Goal: Information Seeking & Learning: Learn about a topic

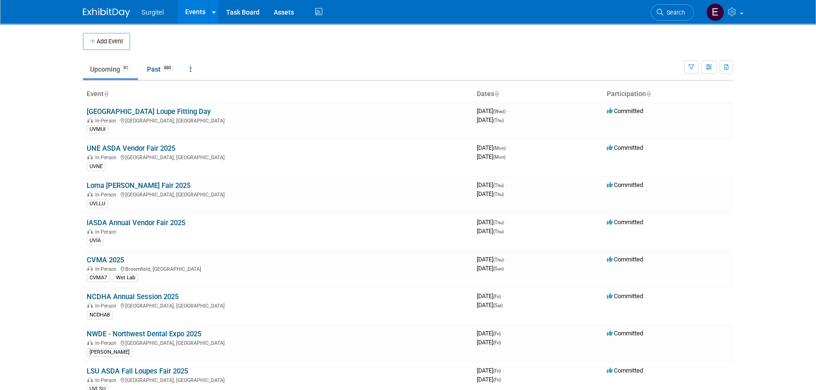
click at [664, 15] on span "Search" at bounding box center [674, 12] width 22 height 7
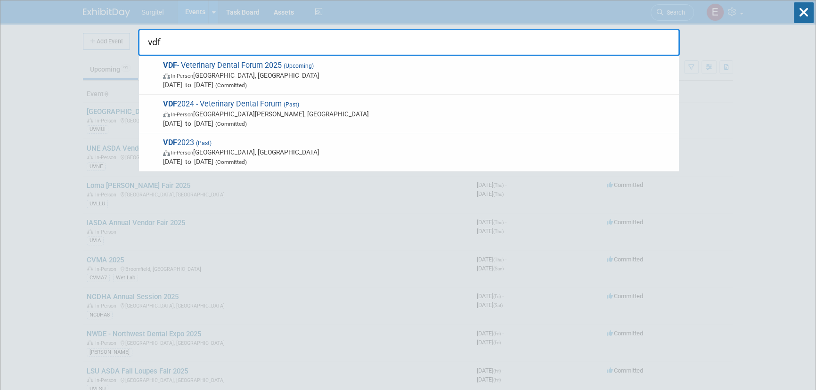
type input "vdf"
click at [808, 11] on icon at bounding box center [804, 12] width 20 height 21
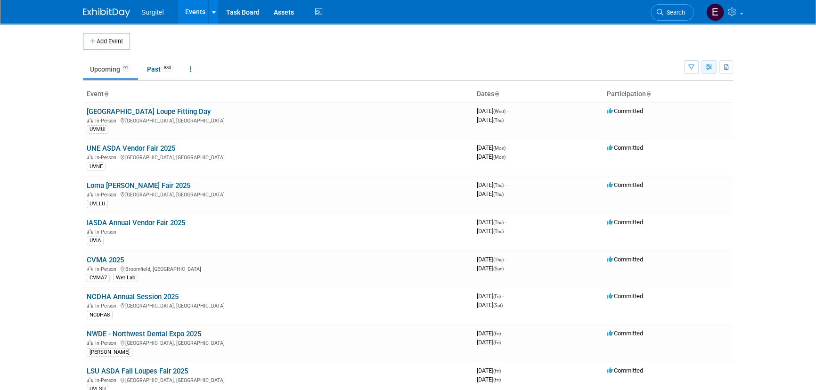
click at [705, 67] on button "button" at bounding box center [709, 67] width 15 height 14
click at [674, 132] on link "Calendar View" at bounding box center [669, 128] width 79 height 13
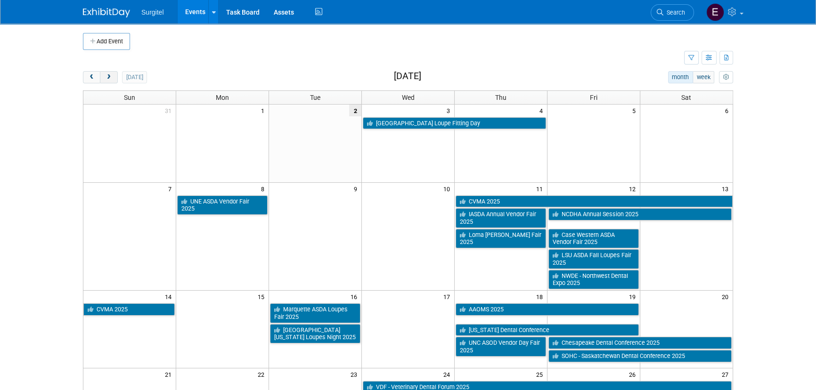
click at [113, 71] on button "next" at bounding box center [108, 77] width 17 height 12
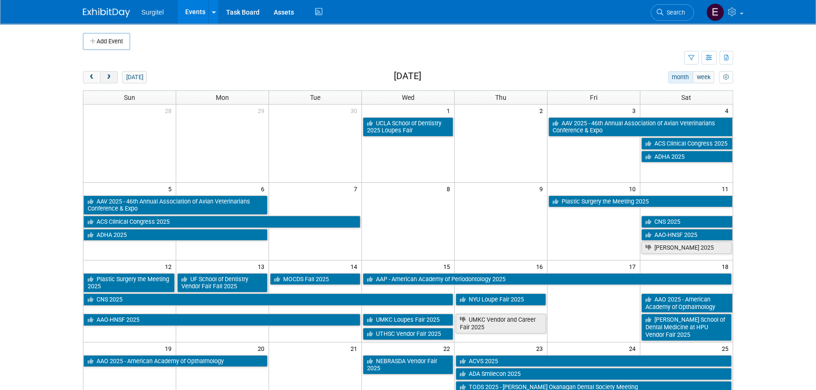
click at [113, 71] on button "next" at bounding box center [108, 77] width 17 height 12
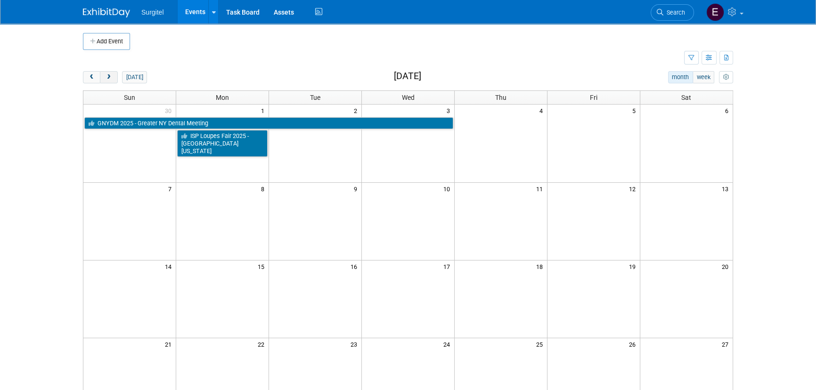
click at [113, 71] on button "next" at bounding box center [108, 77] width 17 height 12
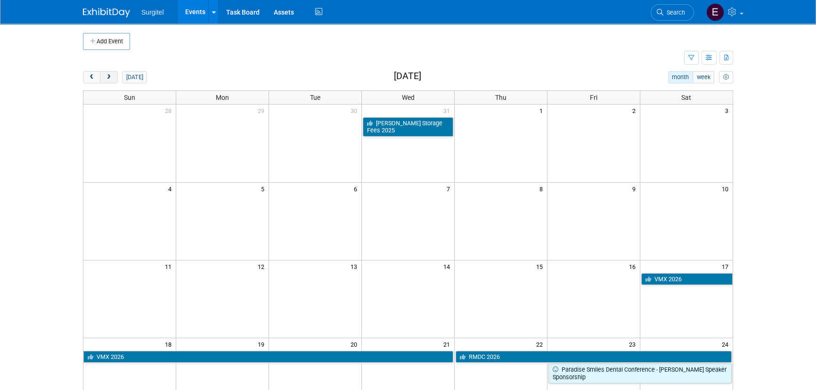
click at [113, 71] on button "next" at bounding box center [108, 77] width 17 height 12
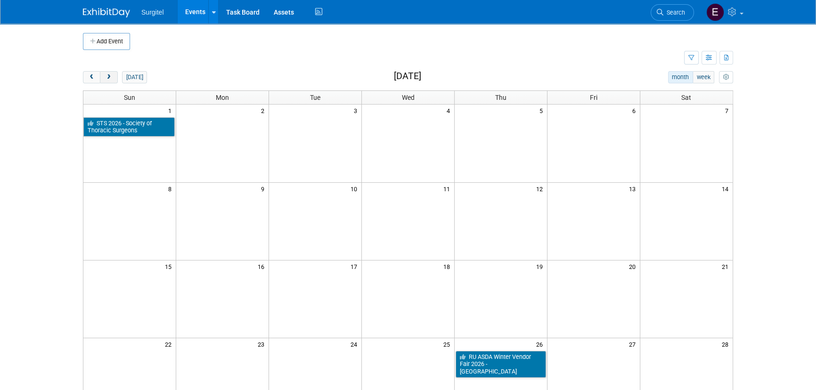
click at [113, 71] on button "next" at bounding box center [108, 77] width 17 height 12
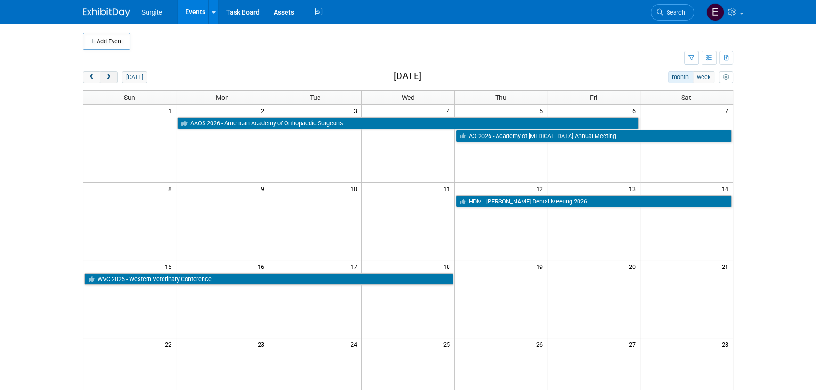
click at [114, 71] on button "next" at bounding box center [108, 77] width 17 height 12
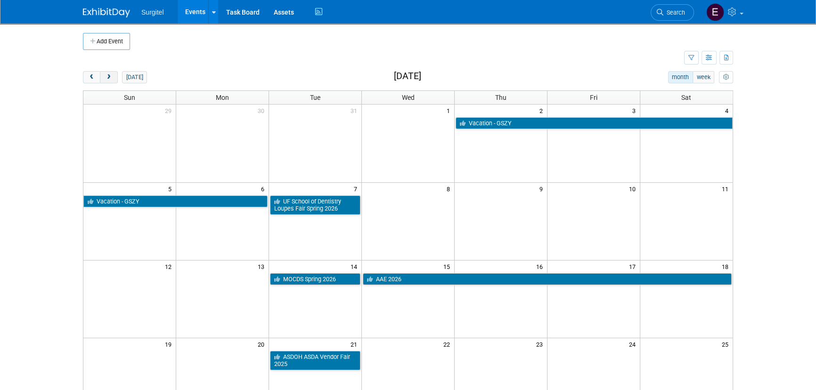
click at [114, 71] on button "next" at bounding box center [108, 77] width 17 height 12
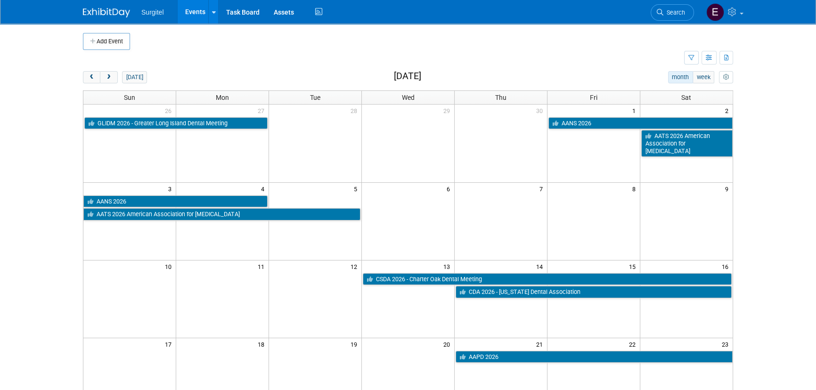
click at [118, 71] on div "today" at bounding box center [115, 77] width 64 height 12
click at [109, 77] on span "next" at bounding box center [108, 77] width 7 height 6
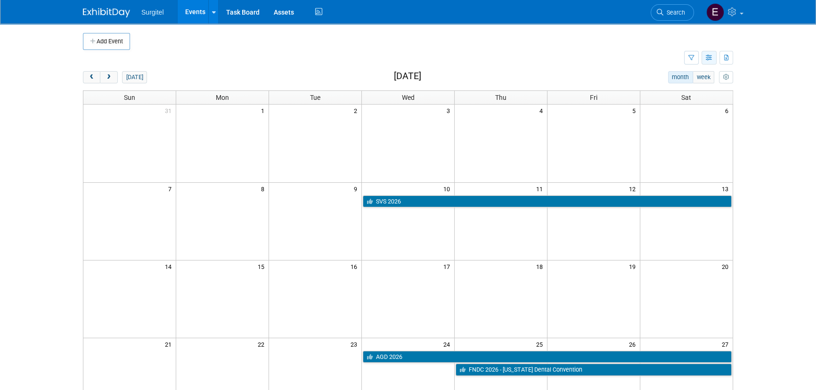
click at [710, 52] on button "button" at bounding box center [709, 58] width 15 height 14
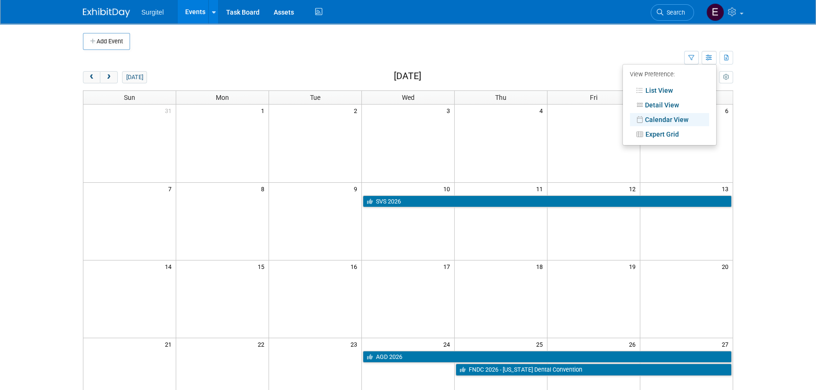
click at [437, 66] on div "Add Event New Event Duplicate Event Warning There is another event in your work…" at bounding box center [408, 307] width 664 height 567
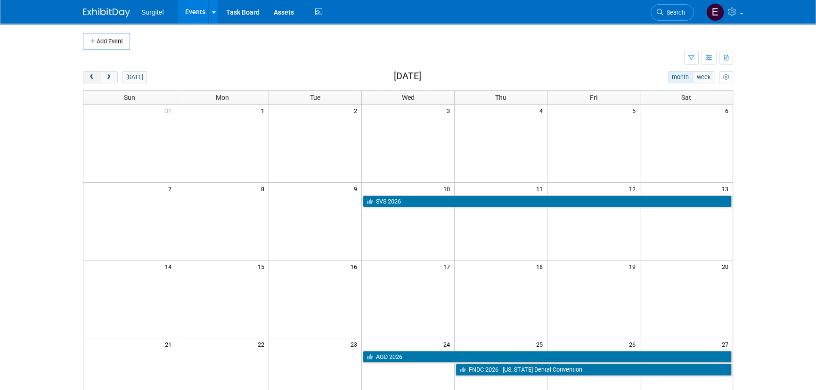
click at [88, 81] on button "prev" at bounding box center [91, 77] width 17 height 12
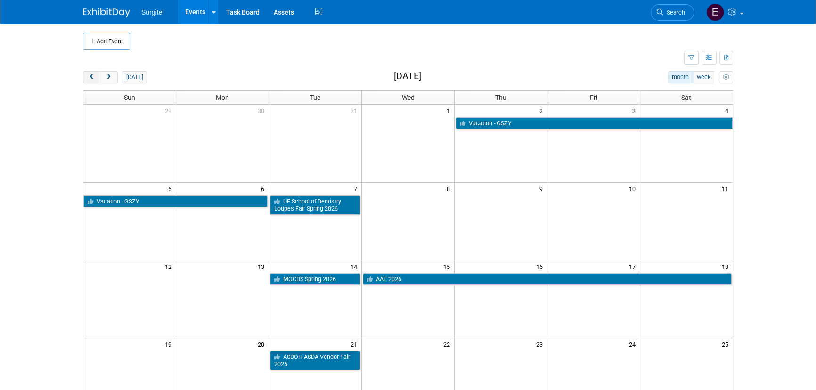
click at [88, 81] on button "prev" at bounding box center [91, 77] width 17 height 12
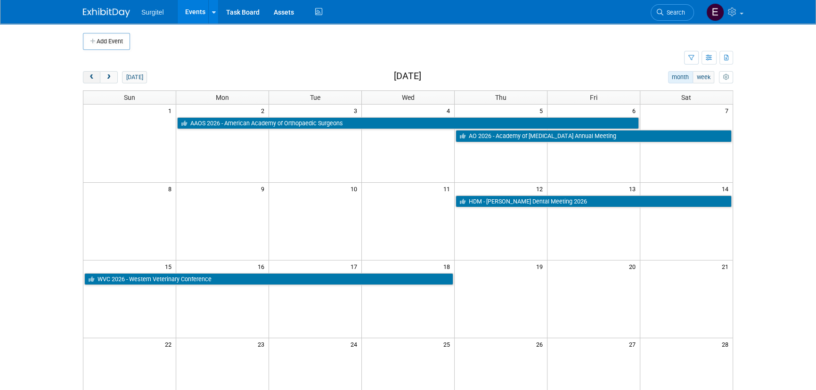
click at [88, 80] on button "prev" at bounding box center [91, 77] width 17 height 12
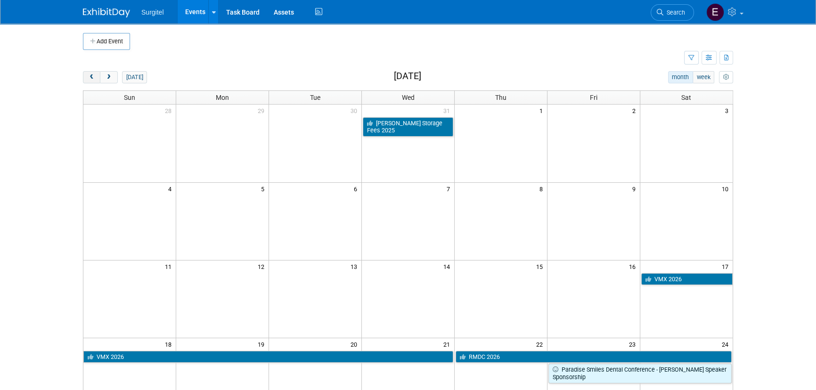
click at [88, 80] on span "prev" at bounding box center [91, 77] width 7 height 6
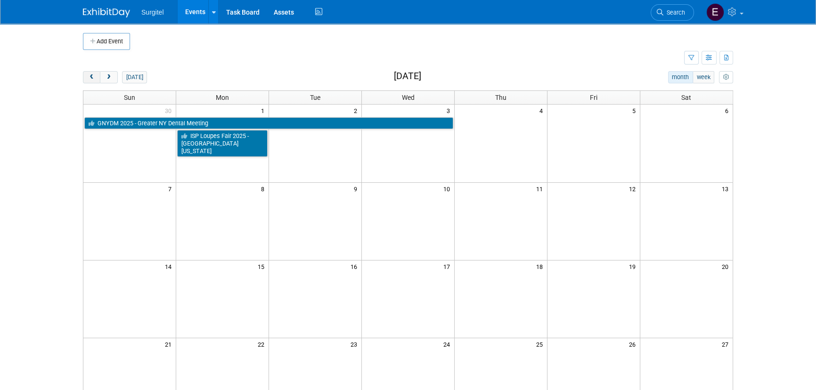
click at [88, 80] on span "prev" at bounding box center [91, 77] width 7 height 6
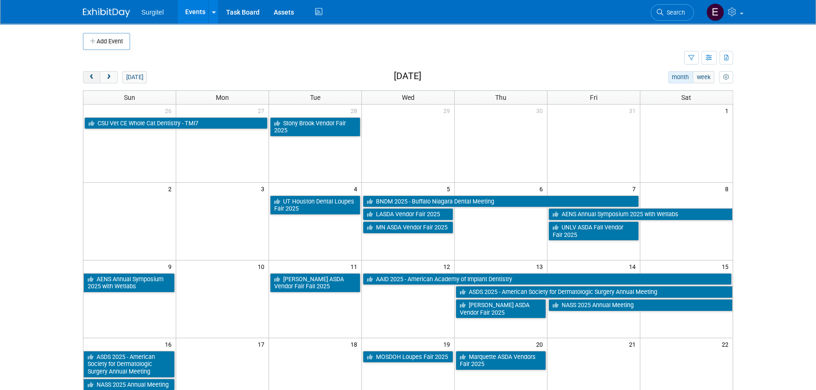
click at [88, 76] on span "prev" at bounding box center [91, 77] width 7 height 6
click at [88, 75] on span "prev" at bounding box center [91, 77] width 7 height 6
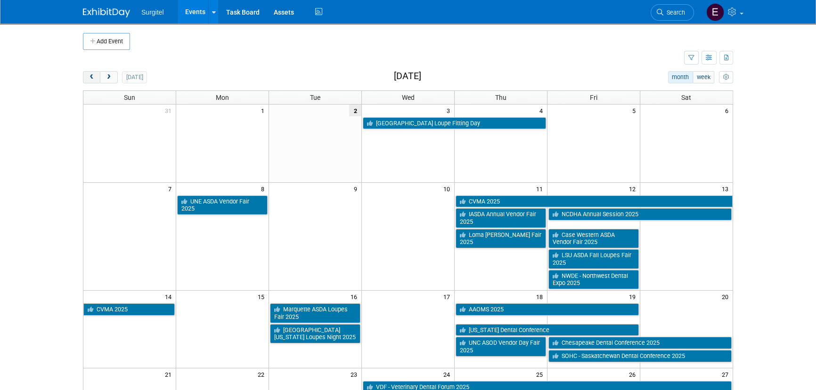
click at [88, 74] on span "prev" at bounding box center [91, 77] width 7 height 6
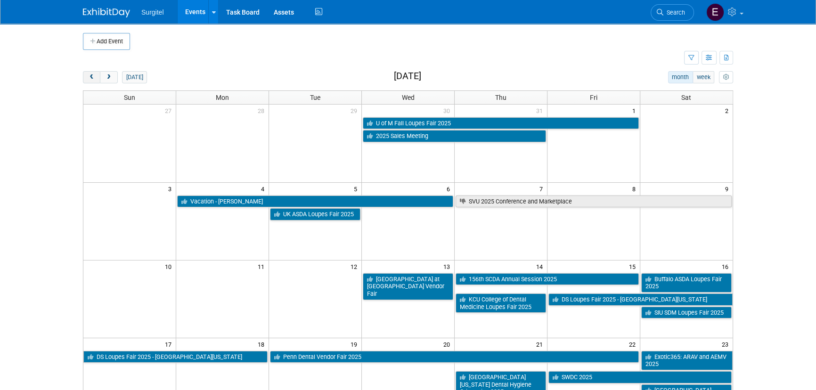
click at [88, 74] on span "prev" at bounding box center [91, 77] width 7 height 6
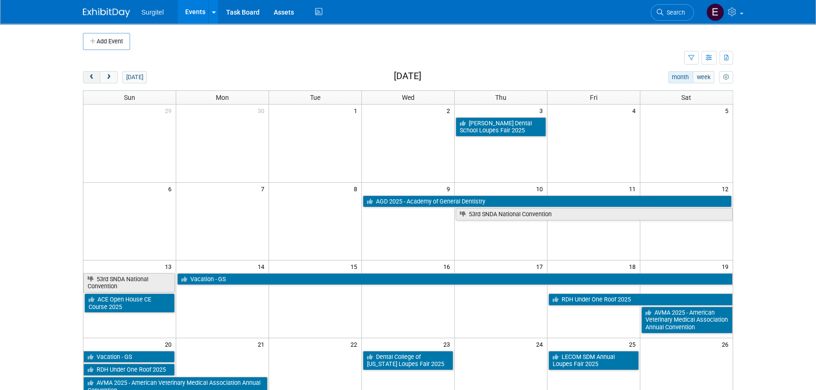
click at [88, 73] on button "prev" at bounding box center [91, 77] width 17 height 12
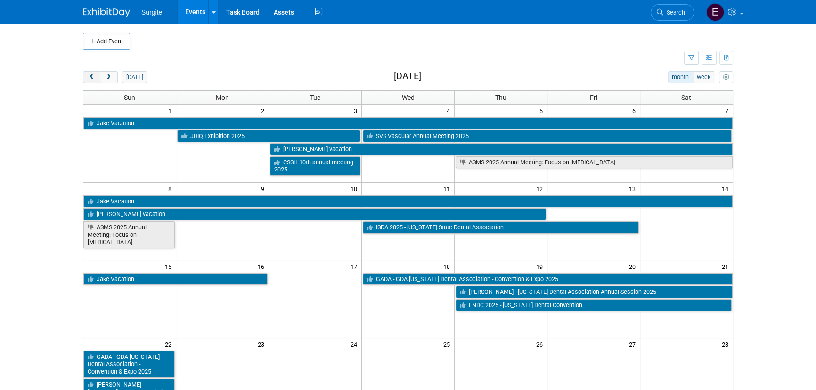
click at [88, 73] on button "prev" at bounding box center [91, 77] width 17 height 12
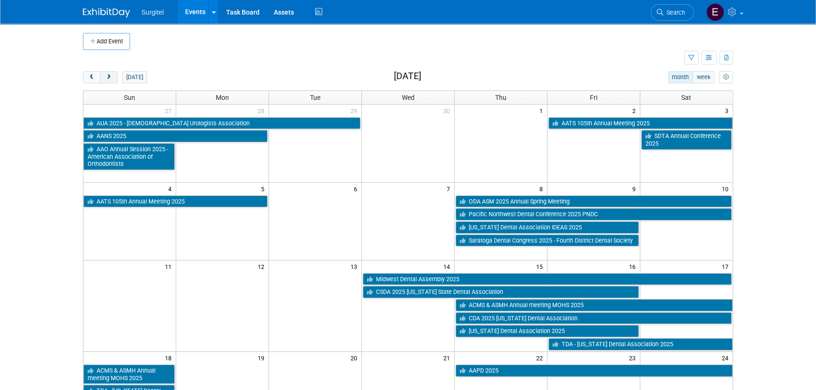
click at [109, 78] on span "next" at bounding box center [108, 77] width 7 height 6
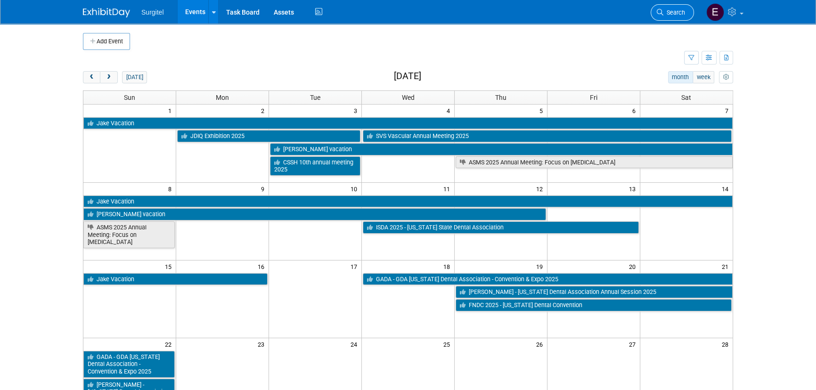
click at [669, 17] on link "Search" at bounding box center [672, 12] width 43 height 16
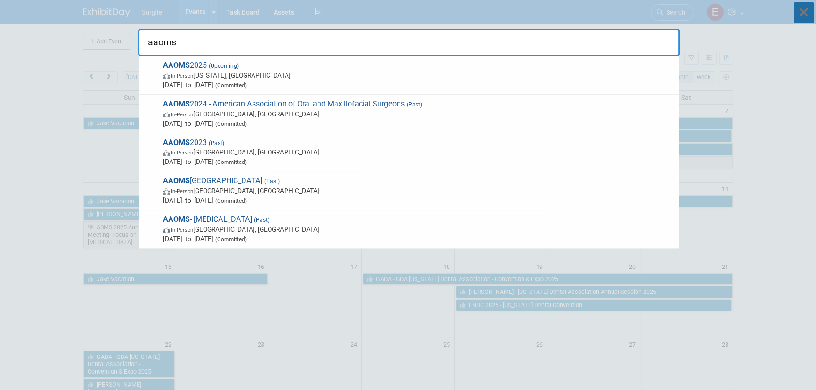
click at [805, 14] on icon at bounding box center [804, 12] width 20 height 21
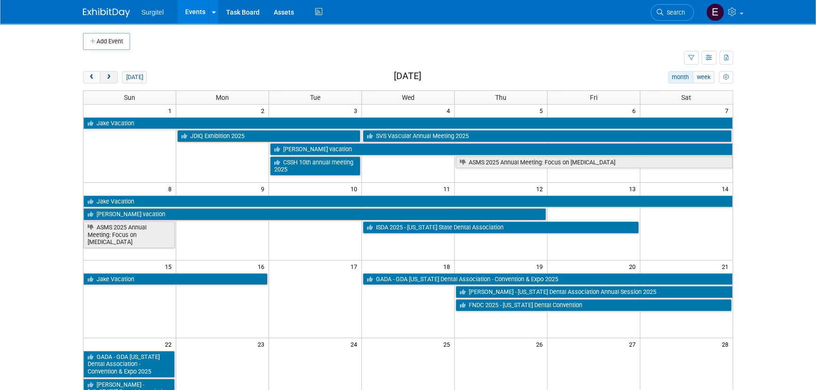
click at [108, 75] on span "next" at bounding box center [108, 77] width 7 height 6
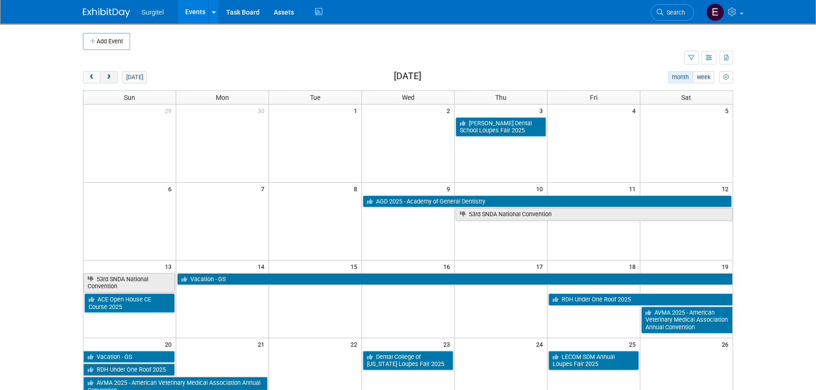
click at [108, 75] on span "next" at bounding box center [108, 77] width 7 height 6
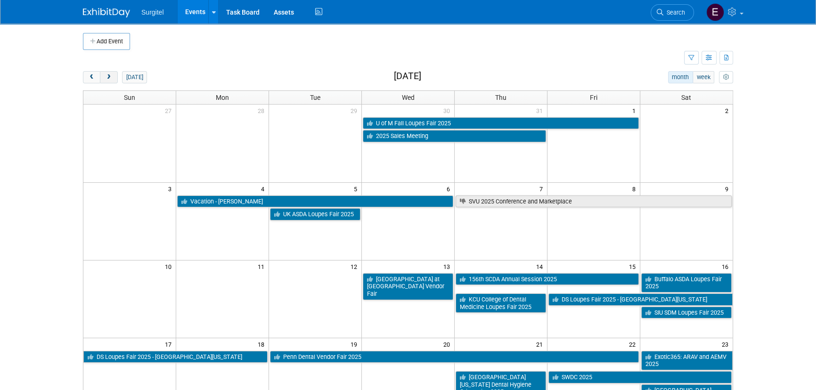
click at [108, 75] on span "next" at bounding box center [108, 77] width 7 height 6
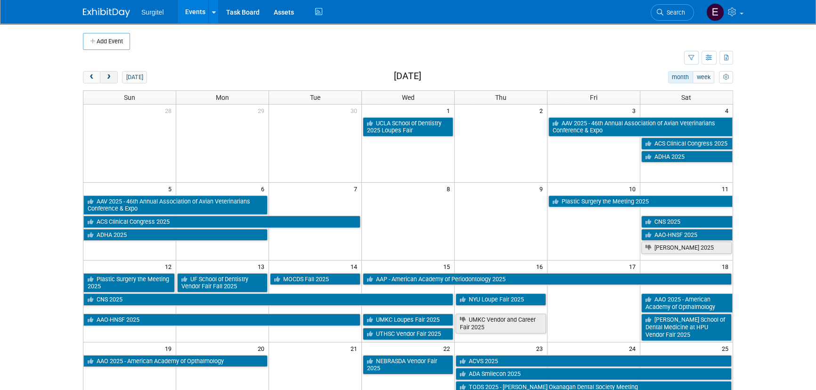
click at [108, 75] on span "next" at bounding box center [108, 77] width 7 height 6
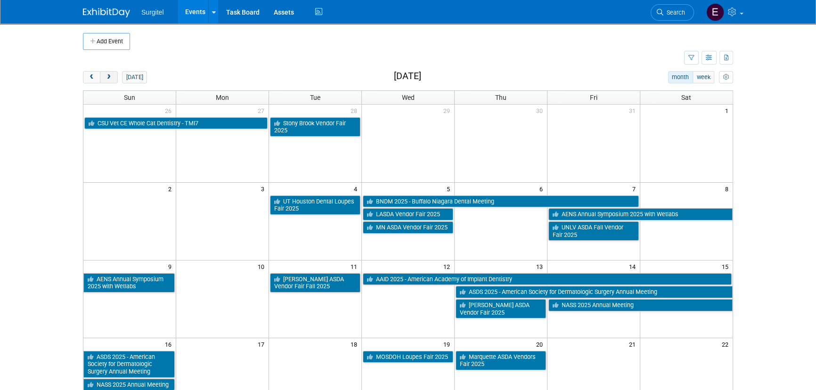
click at [108, 75] on span "next" at bounding box center [108, 77] width 7 height 6
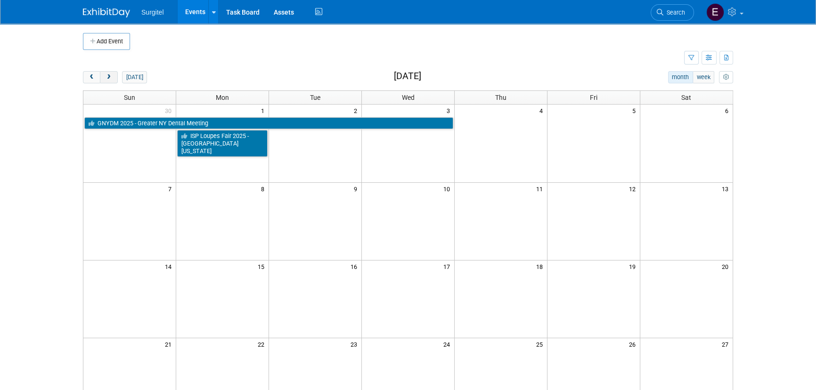
click at [110, 75] on span "next" at bounding box center [108, 77] width 7 height 6
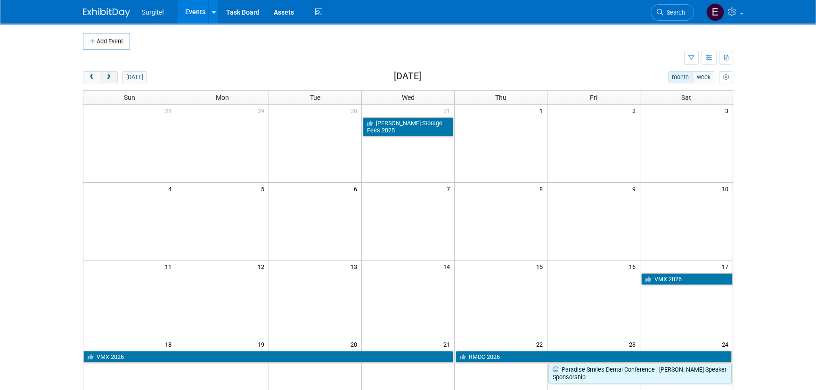
click at [110, 75] on span "next" at bounding box center [108, 77] width 7 height 6
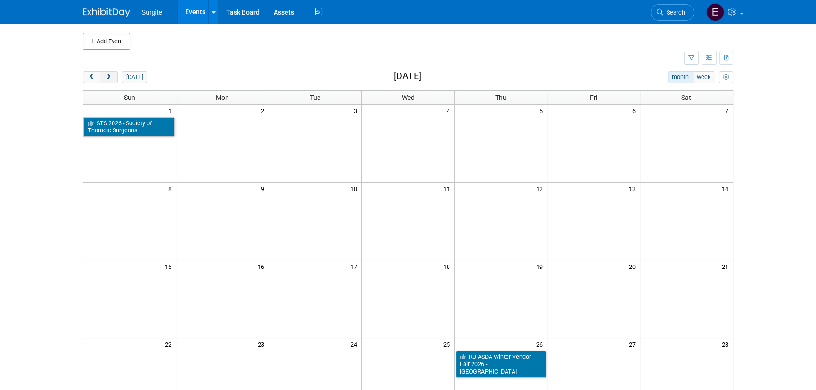
click at [110, 75] on span "next" at bounding box center [108, 77] width 7 height 6
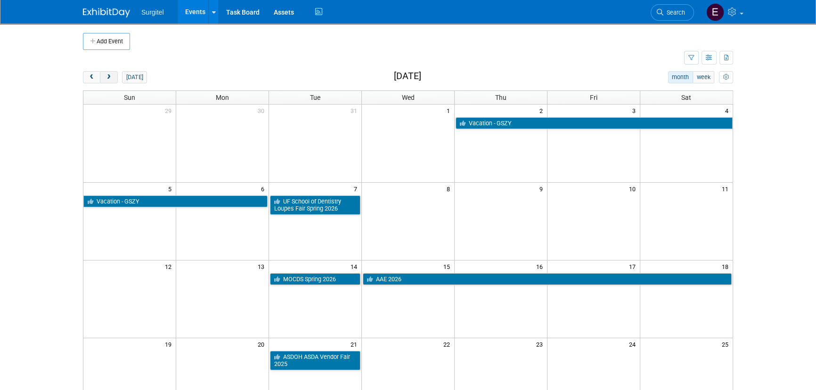
click at [110, 75] on span "next" at bounding box center [108, 77] width 7 height 6
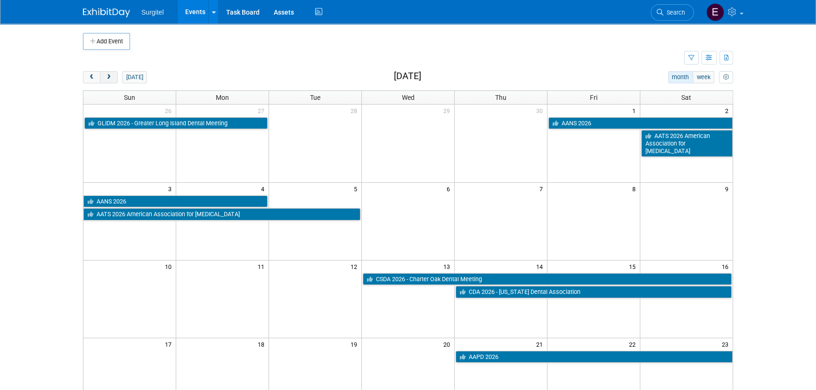
click at [110, 75] on span "next" at bounding box center [108, 77] width 7 height 6
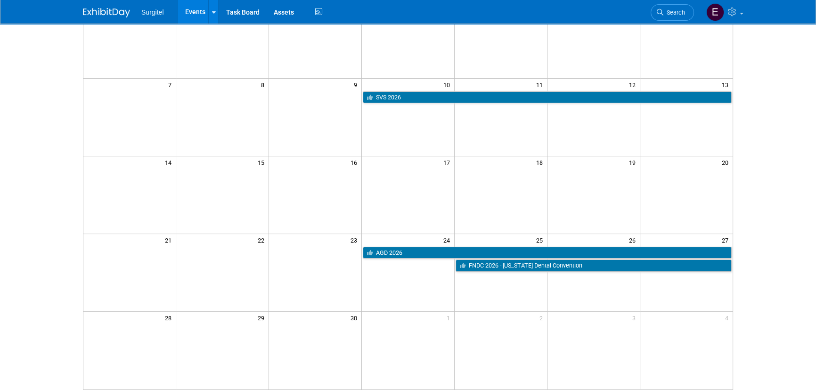
scroll to position [128, 0]
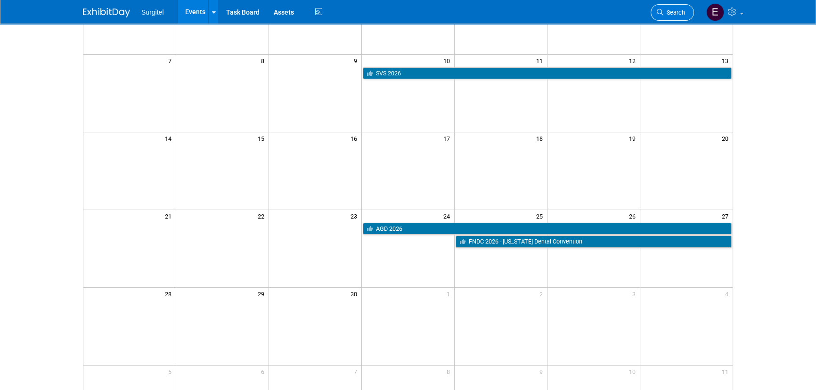
click at [686, 9] on link "Search" at bounding box center [672, 12] width 43 height 16
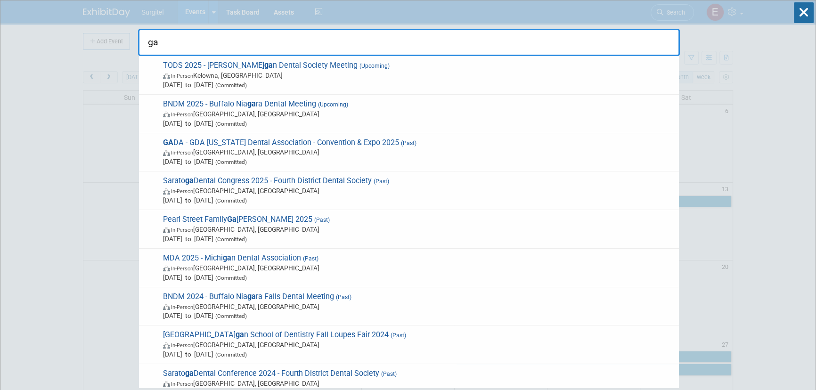
type input "g"
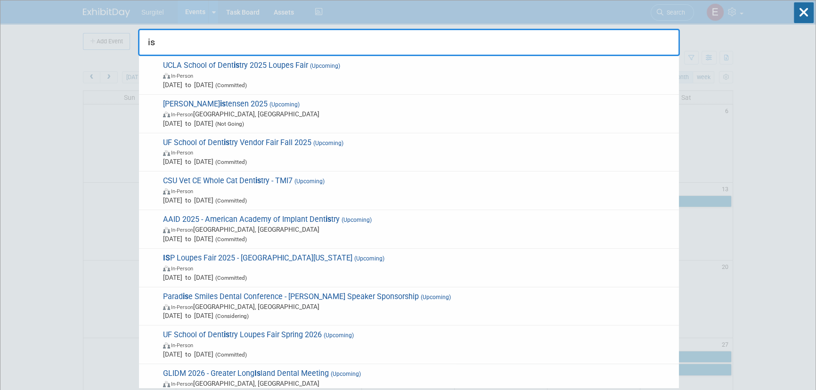
type input "i"
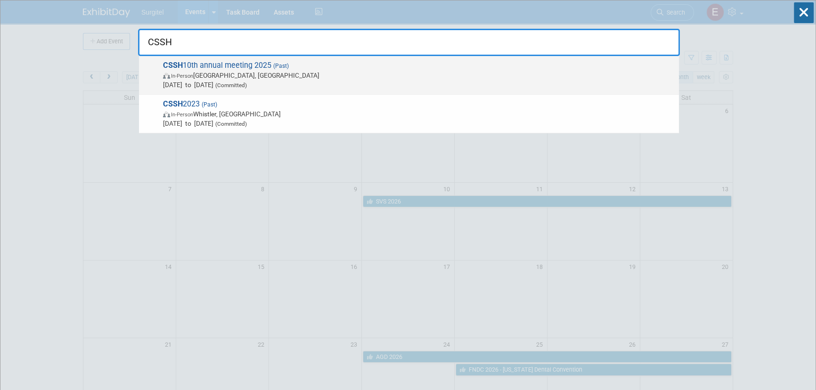
type input "CSSH"
click at [335, 71] on span "In-Person Toronto, Canada" at bounding box center [418, 75] width 511 height 9
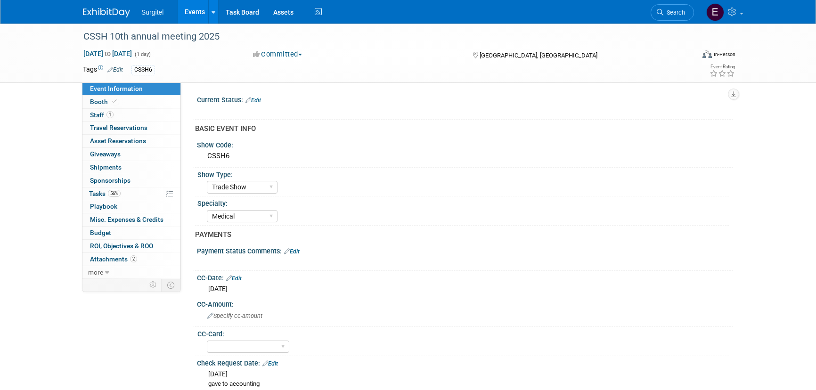
select select "Trade Show"
select select "Medical"
select select "Yes"
select select "Undecided"
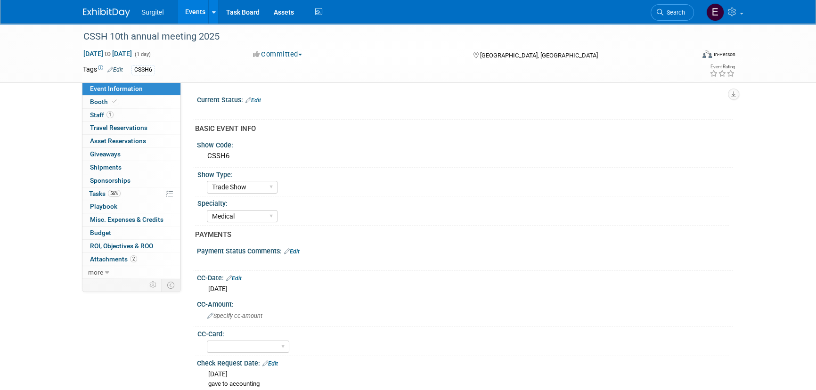
click at [675, 6] on link "Search" at bounding box center [672, 12] width 43 height 16
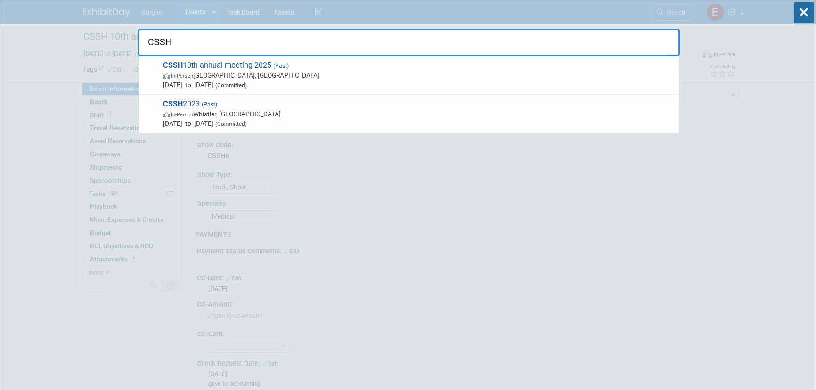
type input "CSSH"
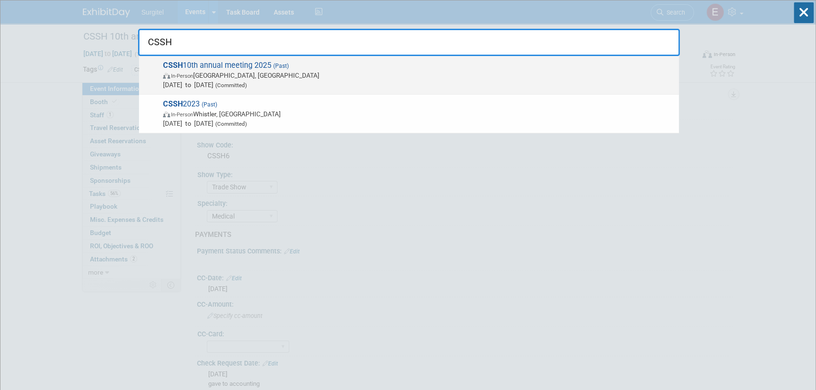
click at [294, 81] on span "Jun 3, 2025 to Jun 3, 2025 (Committed)" at bounding box center [418, 84] width 511 height 9
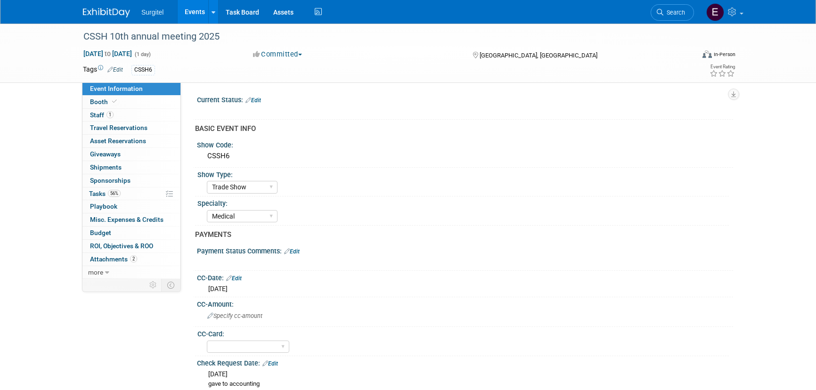
select select "Trade Show"
select select "Medical"
select select "Yes"
select select "Undecided"
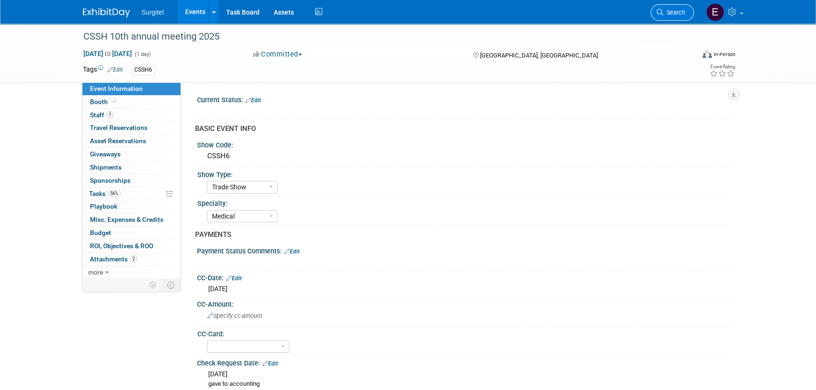
click at [675, 15] on span "Search" at bounding box center [674, 12] width 22 height 7
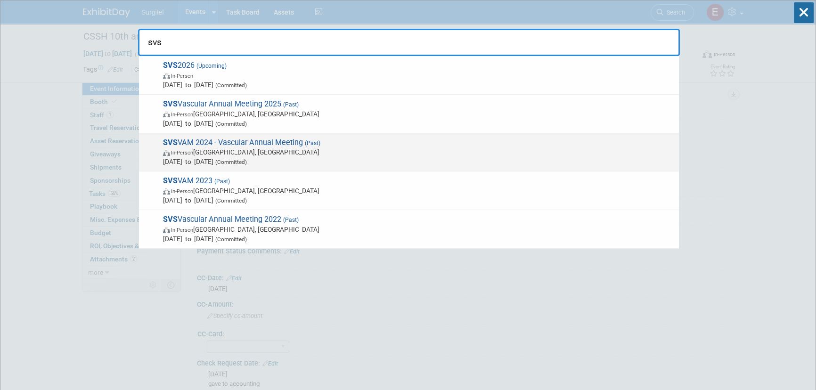
type input "svs"
click at [245, 154] on span "In-Person Chicago, IL" at bounding box center [418, 151] width 511 height 9
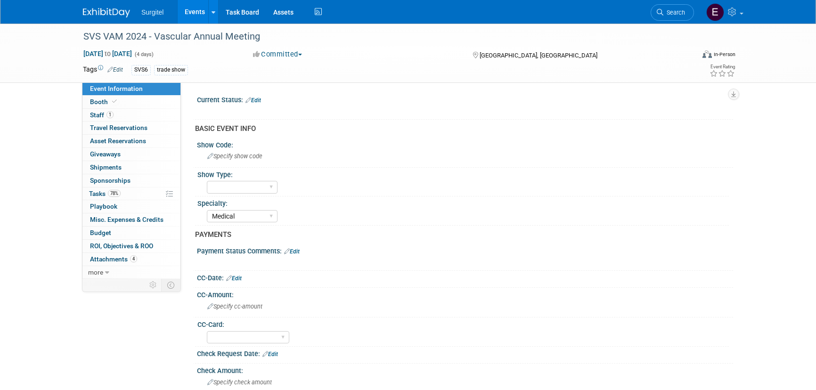
select select "Medical"
select select "Yes"
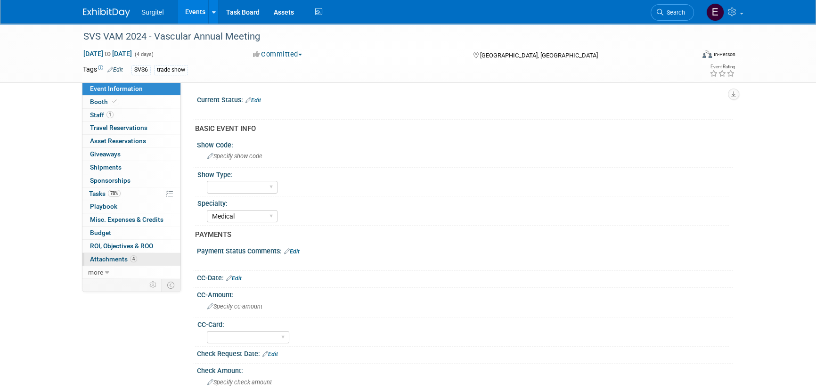
click at [125, 256] on span "Attachments 4" at bounding box center [113, 259] width 47 height 8
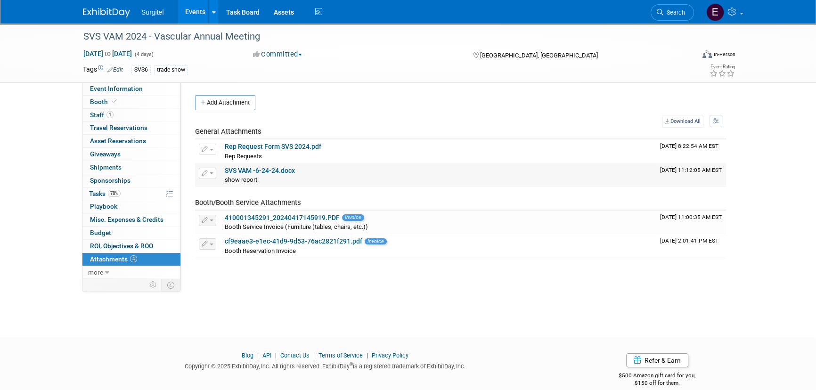
click at [272, 172] on link "SVS VAM -6-24-24.docx" at bounding box center [260, 171] width 70 height 8
click at [662, 16] on link "Search" at bounding box center [672, 12] width 43 height 16
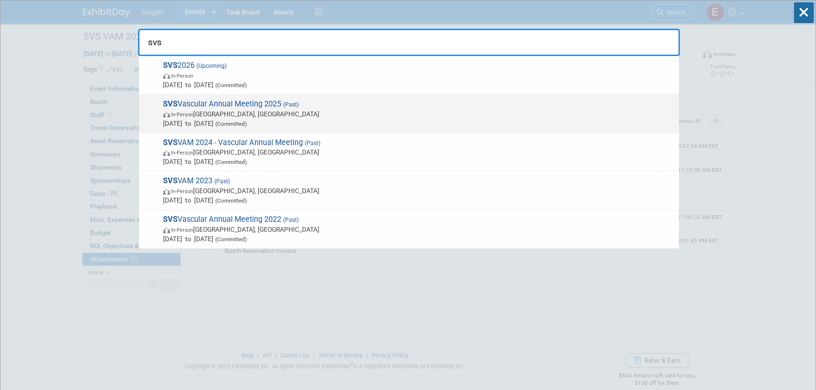
type input "svs"
click at [267, 119] on span "Jun 4, 2025 to Jun 7, 2025 (Committed)" at bounding box center [418, 123] width 511 height 9
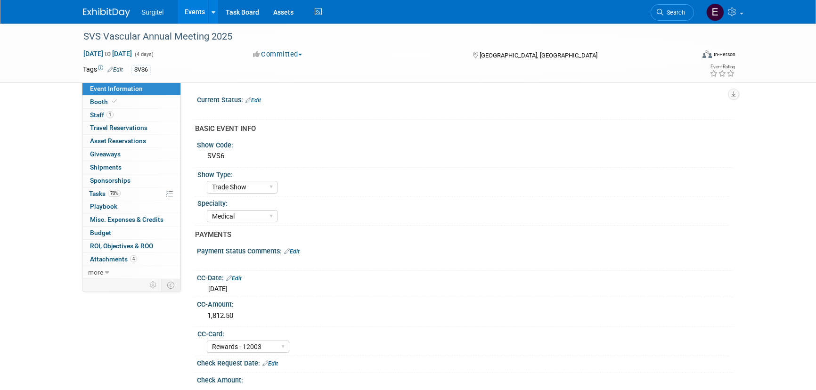
select select "Trade Show"
select select "Medical"
select select "Rewards - 12003"
select select "No"
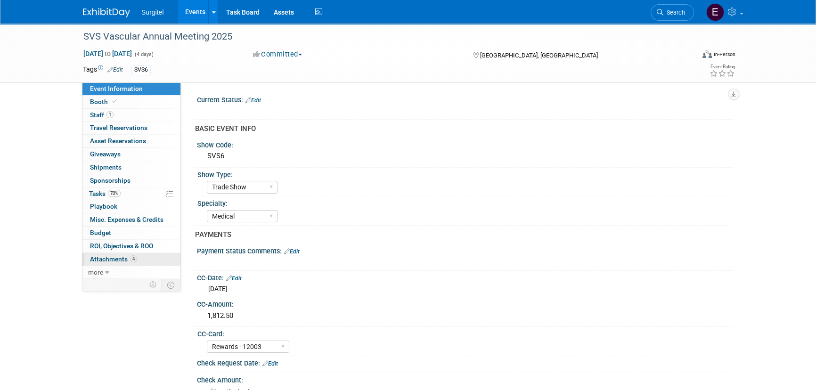
click at [120, 256] on span "Attachments 4" at bounding box center [113, 259] width 47 height 8
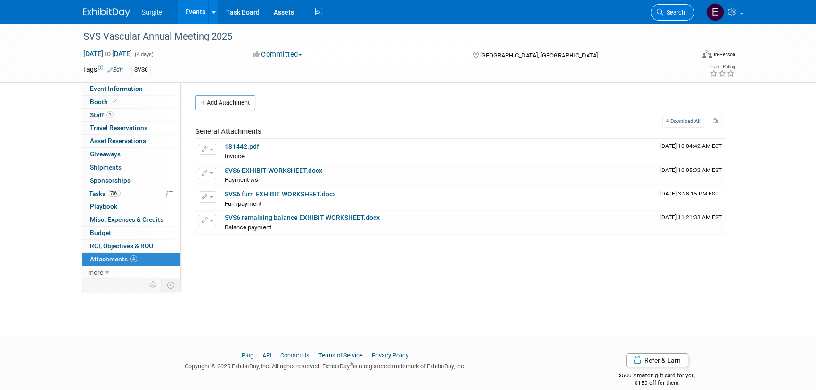
click at [673, 13] on span "Search" at bounding box center [674, 12] width 22 height 7
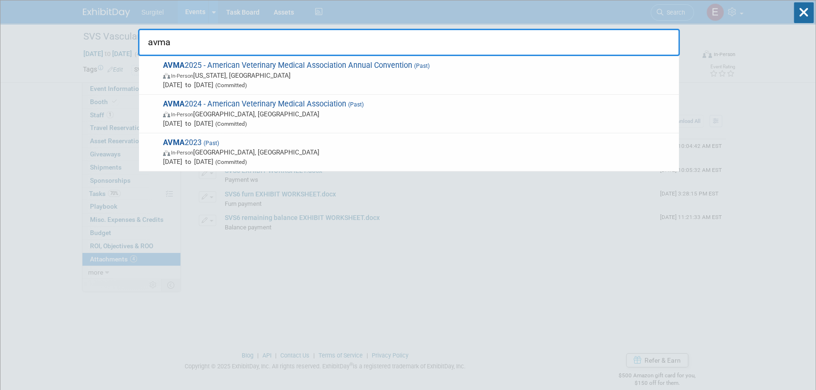
type input "avma"
click at [808, 10] on icon at bounding box center [804, 12] width 20 height 21
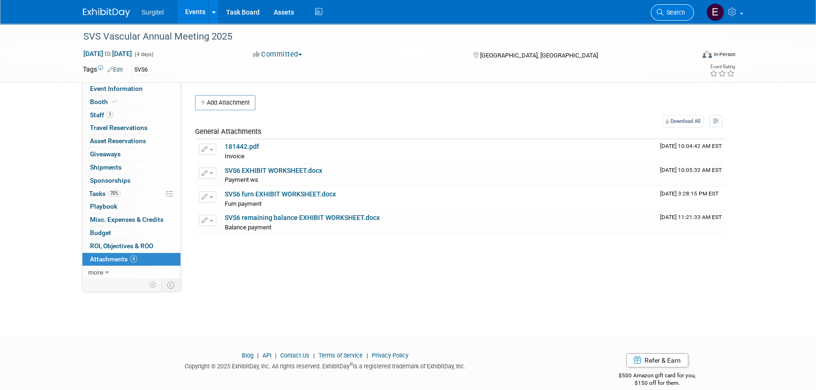
click at [671, 18] on link "Search" at bounding box center [672, 12] width 43 height 16
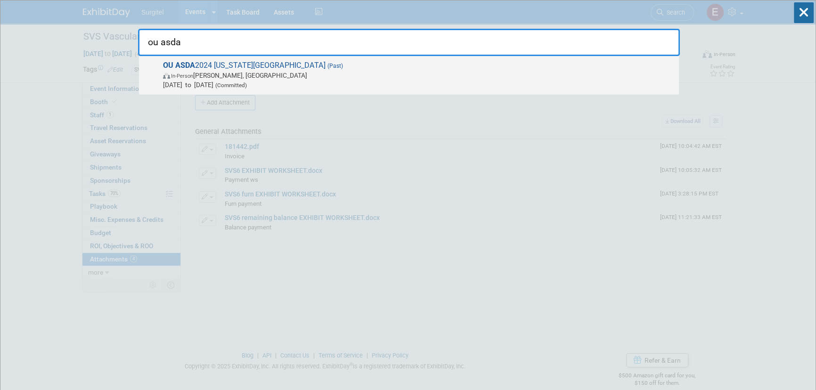
type input "ou asda"
click at [375, 80] on span "Sep 26, 2024 to Sep 26, 2024 (Committed)" at bounding box center [418, 84] width 511 height 9
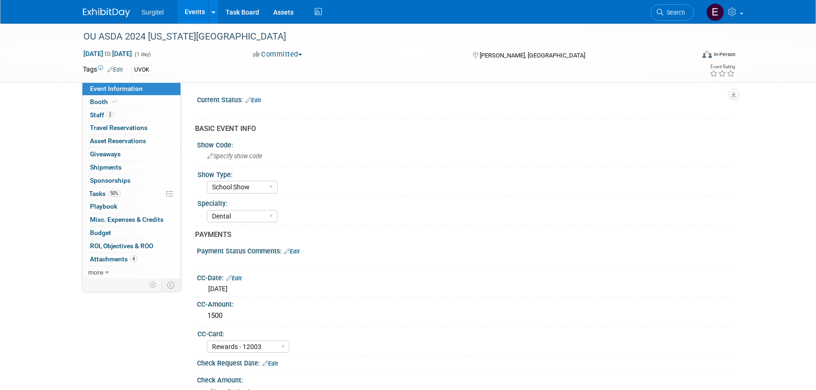
select select "School Show"
select select "Dental"
select select "Rewards - 12003"
select select "No"
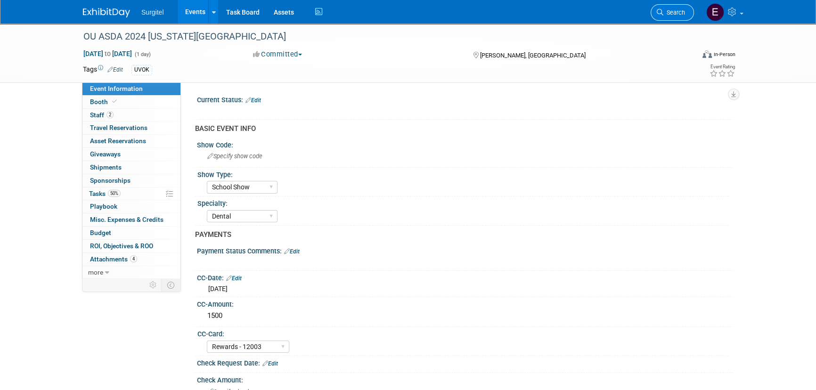
click at [681, 9] on span "Search" at bounding box center [674, 12] width 22 height 7
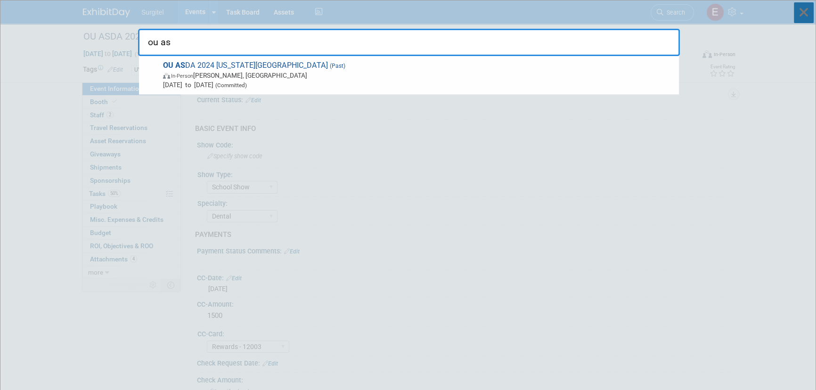
type input "ou as"
click at [797, 14] on icon at bounding box center [804, 12] width 20 height 21
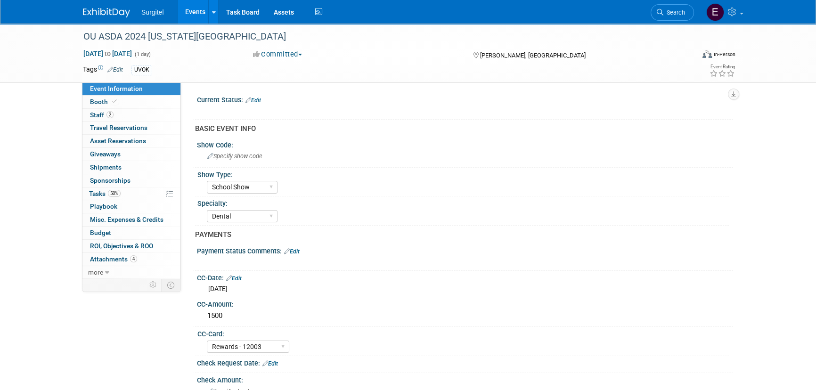
click at [204, 7] on link "Events" at bounding box center [195, 12] width 34 height 24
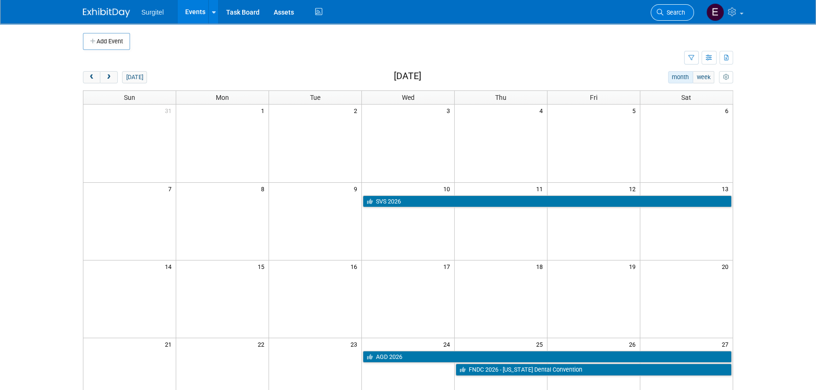
click at [686, 8] on link "Search" at bounding box center [672, 12] width 43 height 16
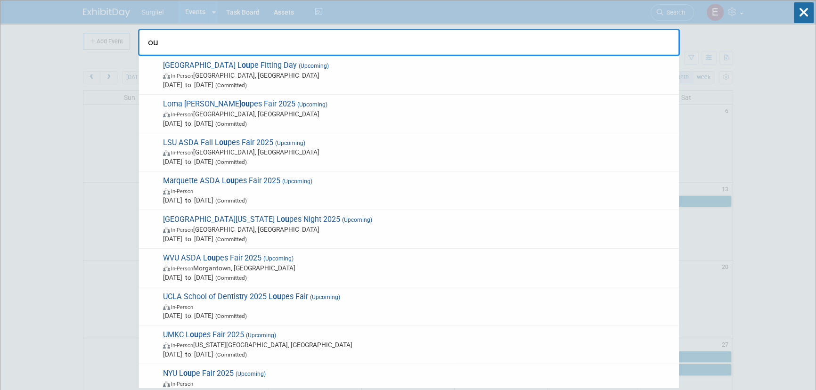
type input "o"
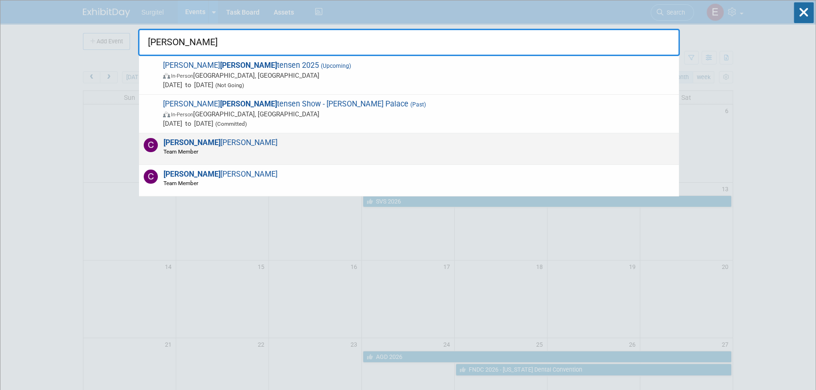
type input "[PERSON_NAME]"
click at [341, 153] on div "Chris Reidy Team Member" at bounding box center [409, 149] width 540 height 32
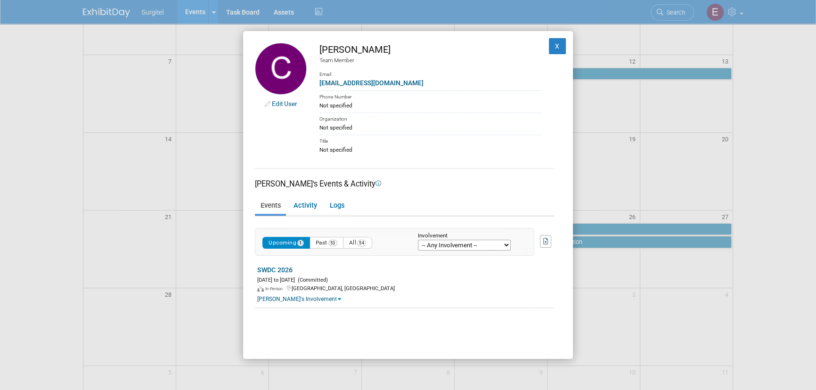
scroll to position [128, 0]
click at [323, 238] on button "Past 53" at bounding box center [327, 243] width 34 height 12
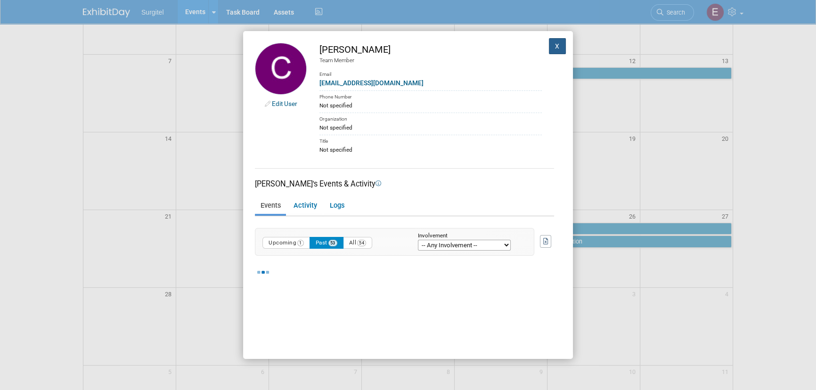
click at [549, 44] on button "X" at bounding box center [557, 46] width 17 height 16
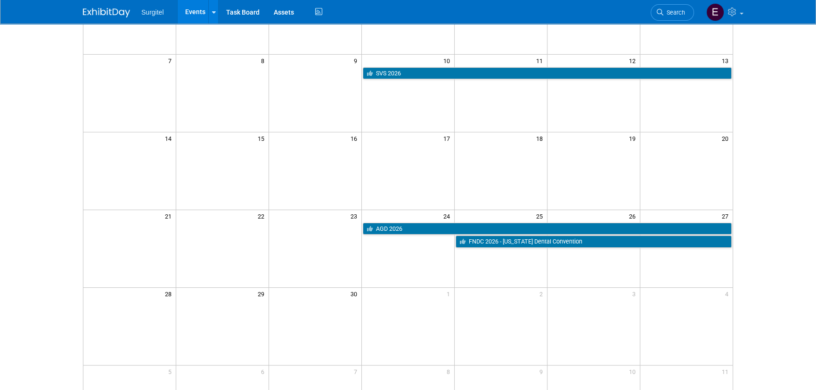
click at [190, 12] on link "Events" at bounding box center [195, 12] width 34 height 24
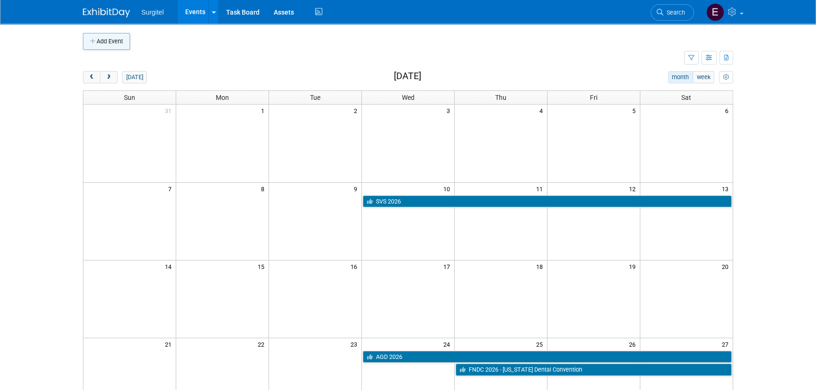
click at [109, 40] on button "Add Event" at bounding box center [106, 41] width 47 height 17
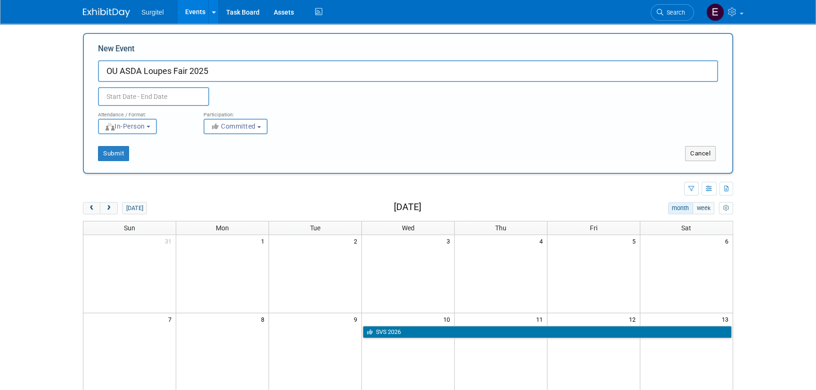
type input "OU ASDA Loupes Fair 2025"
click at [129, 101] on input "text" at bounding box center [153, 96] width 111 height 19
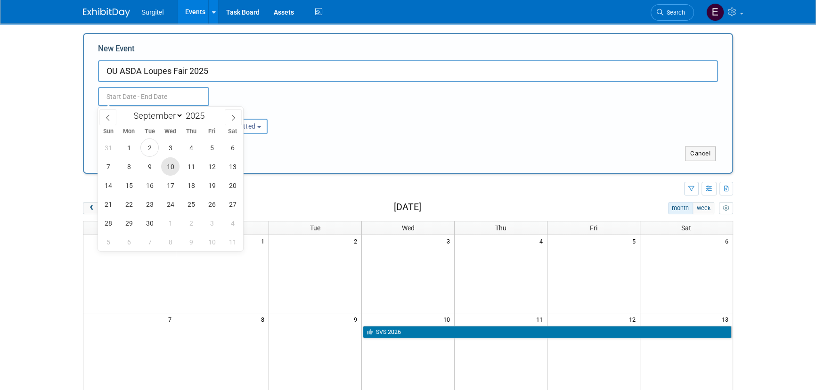
click at [166, 160] on span "10" at bounding box center [170, 166] width 18 height 18
type input "[DATE] to [DATE]"
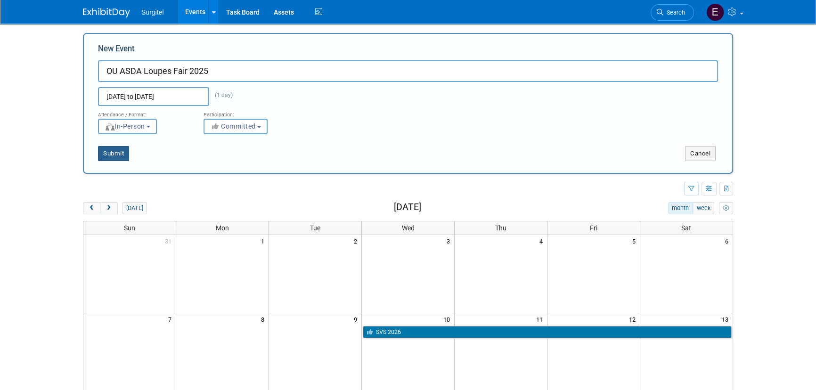
click at [114, 148] on button "Submit" at bounding box center [113, 153] width 31 height 15
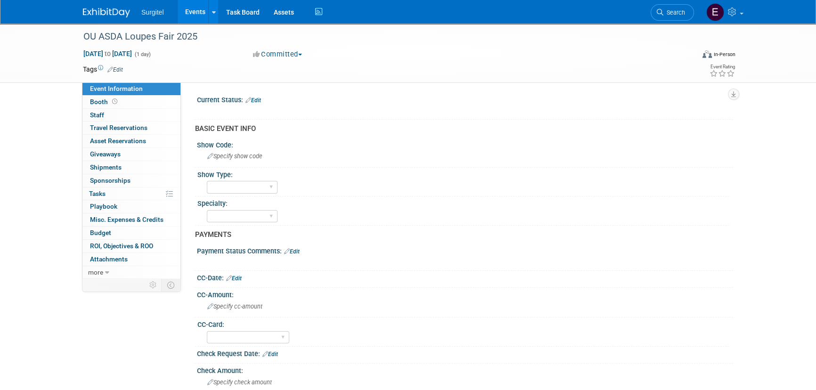
click at [119, 69] on link "Edit" at bounding box center [115, 69] width 16 height 7
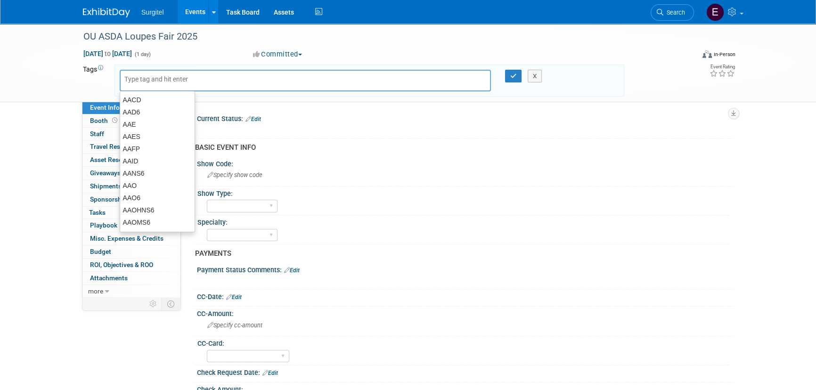
type input "O"
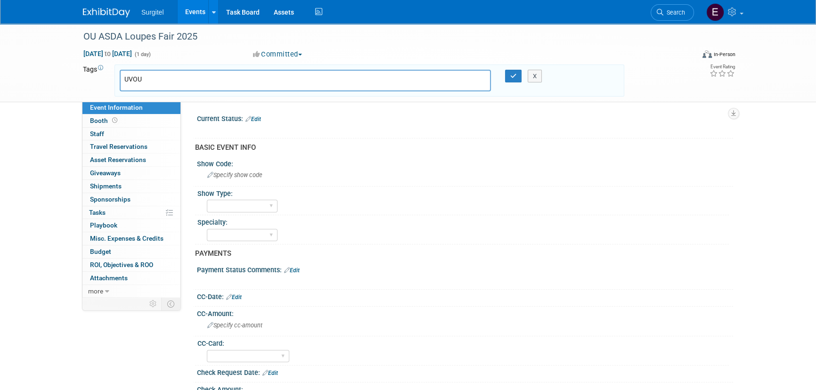
type input "UVO"
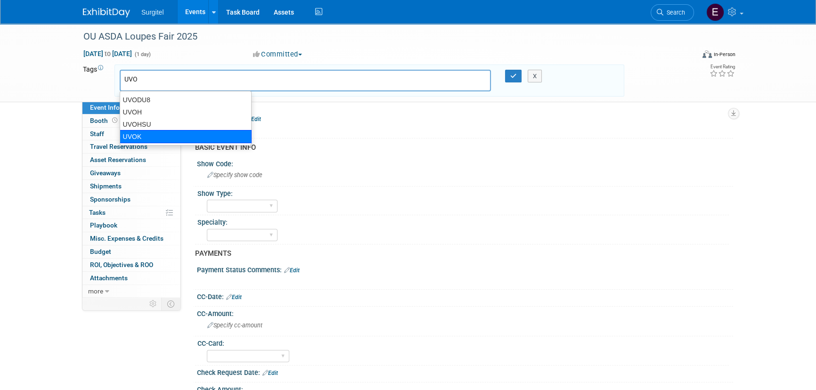
click at [145, 137] on div "UVOK" at bounding box center [186, 136] width 132 height 13
type input "UVOK"
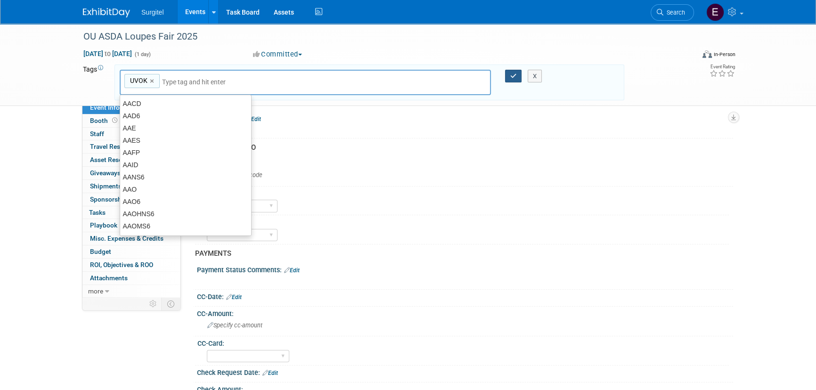
click at [509, 74] on button "button" at bounding box center [513, 76] width 17 height 13
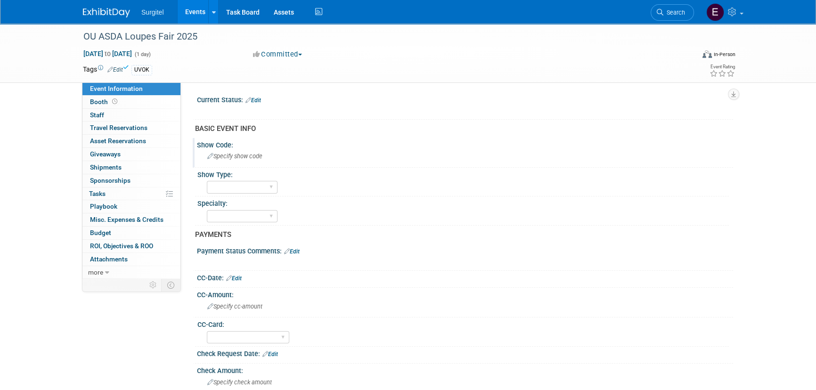
click at [249, 157] on span "Specify show code" at bounding box center [234, 156] width 55 height 7
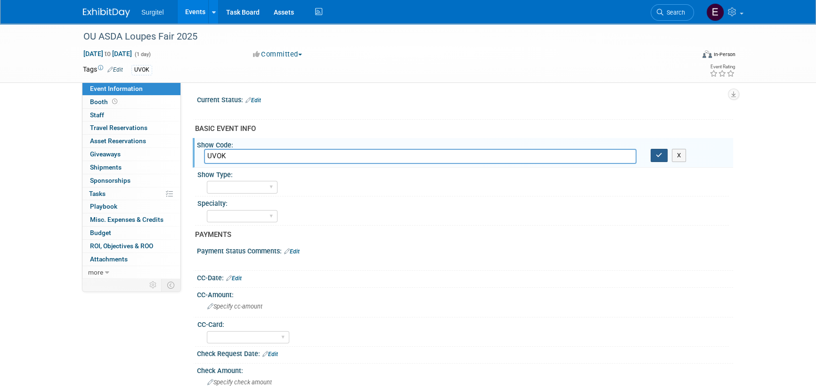
type input "UVOK"
click at [656, 155] on icon "button" at bounding box center [659, 155] width 7 height 6
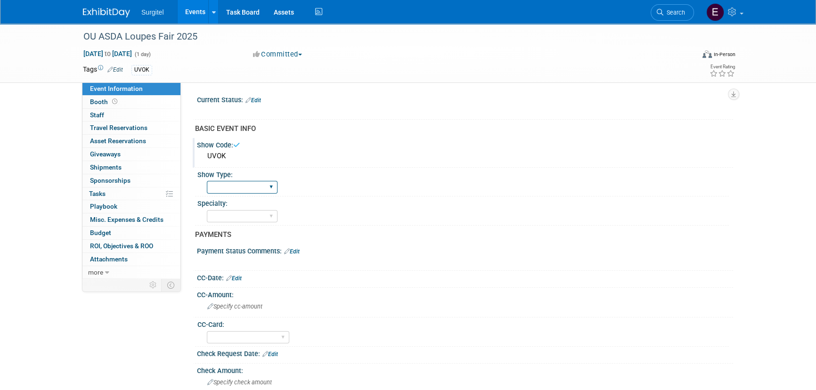
click at [236, 185] on select "School Show Trade Show Wet Lab CE Course Lunch and Learn" at bounding box center [242, 187] width 71 height 13
select select "School Show"
click at [207, 181] on select "School Show Trade Show Wet Lab CE Course Lunch and Learn" at bounding box center [242, 187] width 71 height 13
click at [238, 210] on select "Dental Hygiene Medical Veterinarian Other" at bounding box center [242, 216] width 71 height 13
select select "Dental"
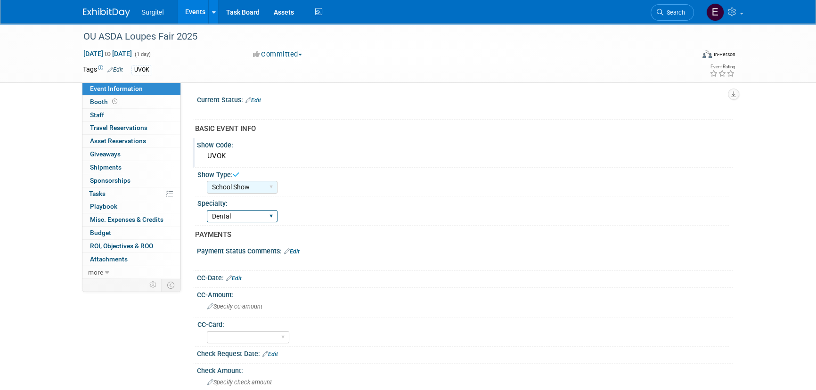
click at [207, 210] on select "Dental Hygiene Medical Veterinarian Other" at bounding box center [242, 216] width 71 height 13
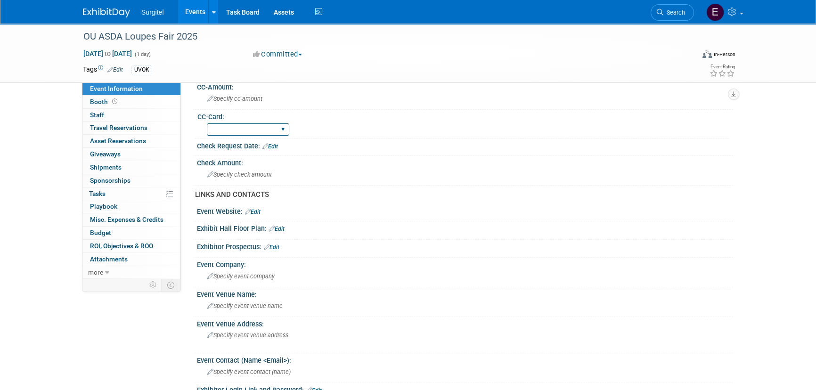
scroll to position [300, 0]
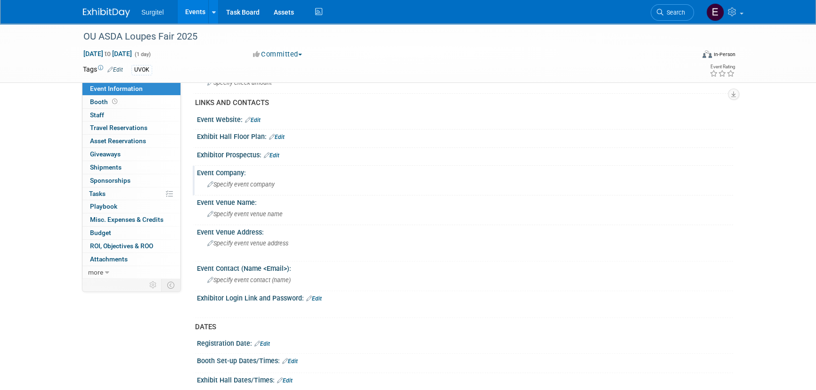
click at [260, 181] on span "Specify event company" at bounding box center [240, 184] width 67 height 7
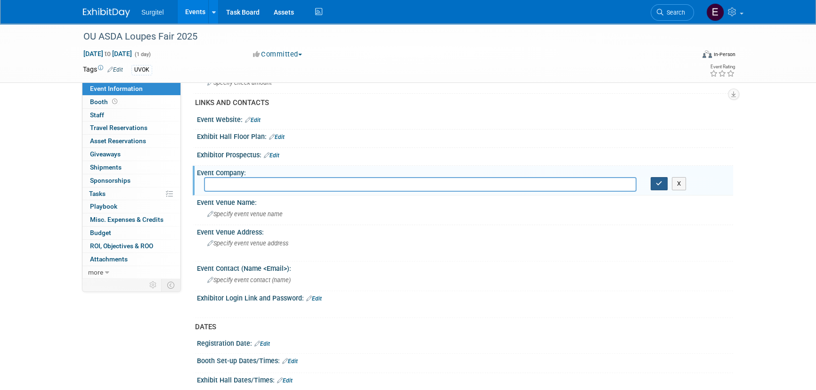
click at [656, 184] on icon "button" at bounding box center [659, 183] width 7 height 6
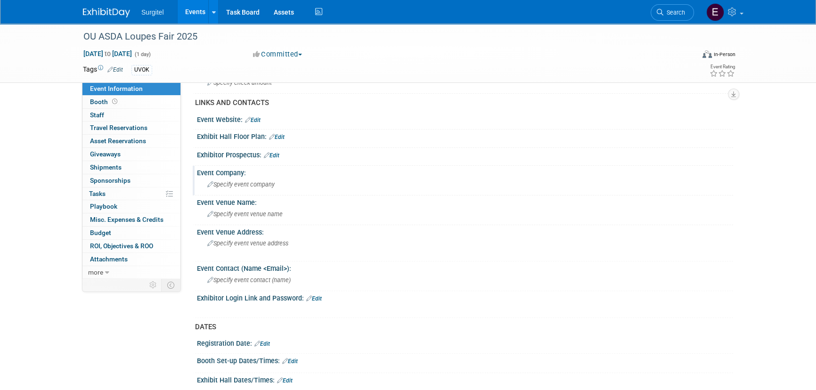
click at [270, 184] on span "Specify event company" at bounding box center [240, 184] width 67 height 7
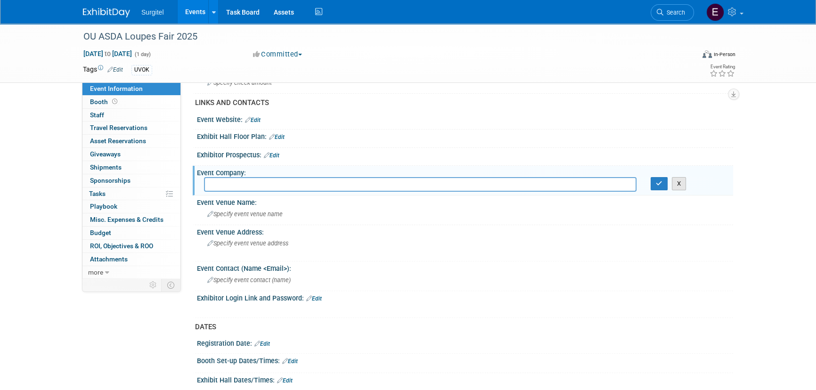
click at [684, 183] on button "X" at bounding box center [679, 183] width 15 height 13
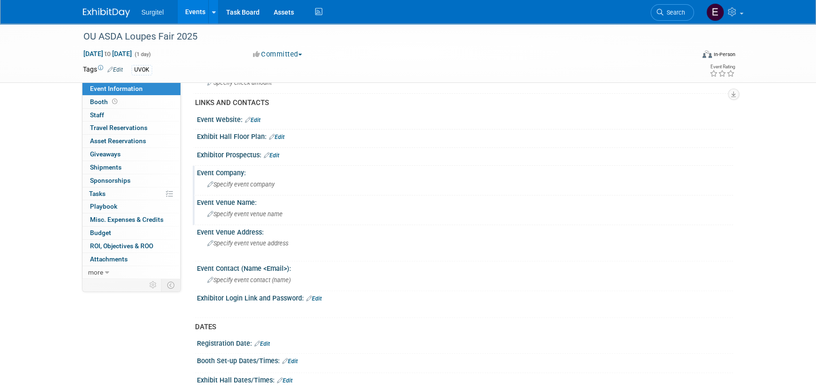
click at [272, 214] on span "Specify event venue name" at bounding box center [244, 214] width 75 height 7
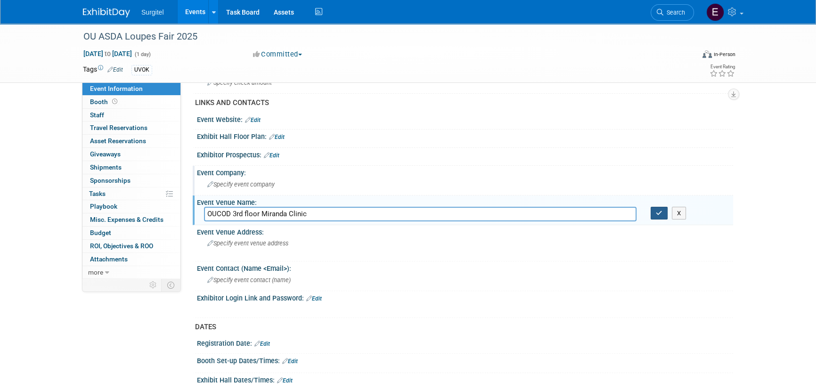
type input "OUCOD 3rd floor Miranda Clinic"
click at [662, 212] on button "button" at bounding box center [659, 213] width 17 height 13
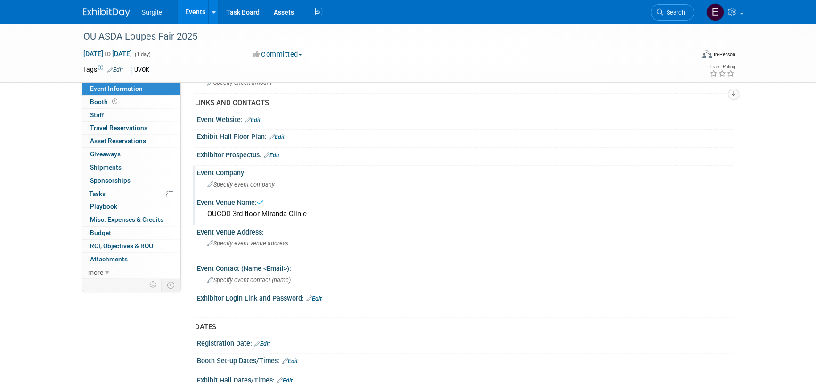
click at [325, 212] on div "OUCOD 3rd floor Miranda Clinic" at bounding box center [465, 214] width 522 height 15
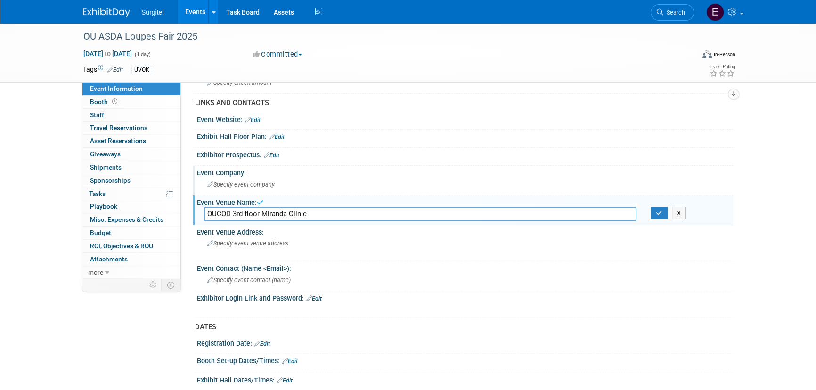
drag, startPoint x: 325, startPoint y: 212, endPoint x: 185, endPoint y: 204, distance: 140.6
click at [185, 204] on div "Event Information Event Info Booth Booth 0 Staff 0 Staff 0 Travel Reservations …" at bounding box center [408, 161] width 664 height 874
click at [239, 244] on span "Specify event venue address" at bounding box center [247, 243] width 81 height 7
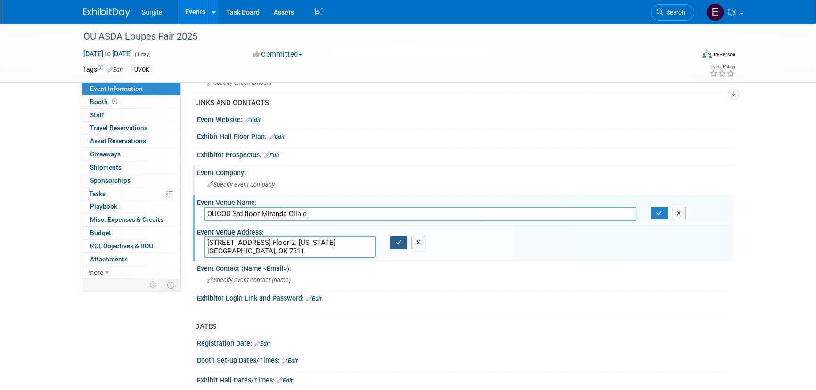
type textarea "1201 N. Stonewall Ave. Floor 2. Oklahoma City, OK 7311"
click at [400, 240] on icon "button" at bounding box center [398, 242] width 7 height 6
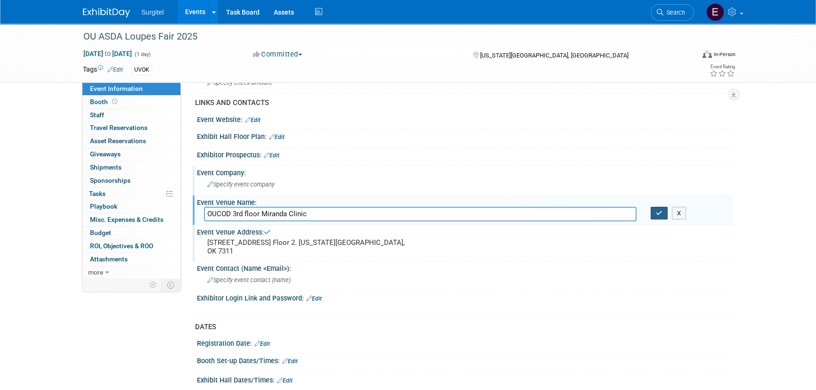
click at [652, 209] on button "button" at bounding box center [659, 213] width 17 height 13
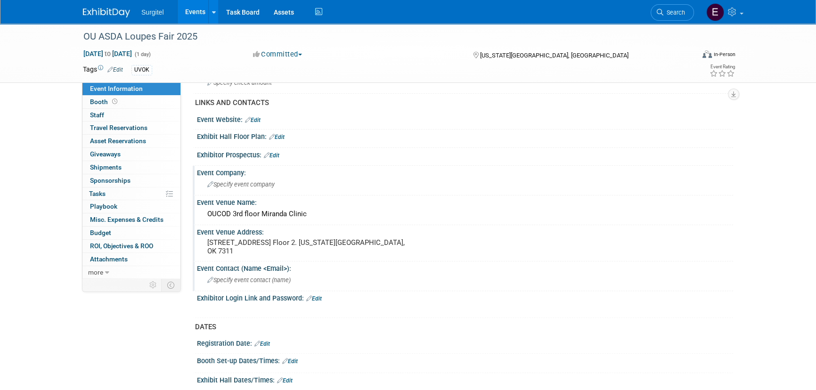
click at [275, 278] on span "Specify event contact (name )" at bounding box center [248, 280] width 83 height 7
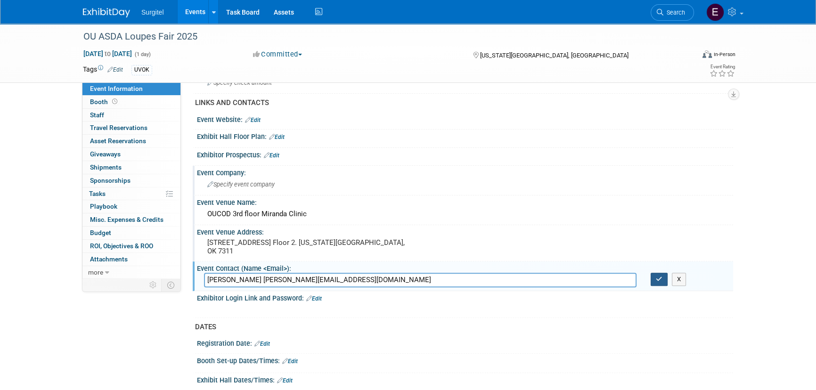
type input "Caroline Judd caroline-judd@ou.edu"
click at [656, 279] on icon "button" at bounding box center [659, 279] width 7 height 6
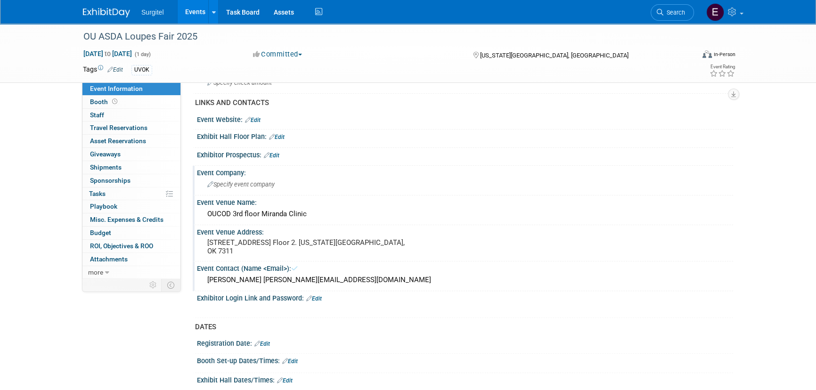
scroll to position [343, 0]
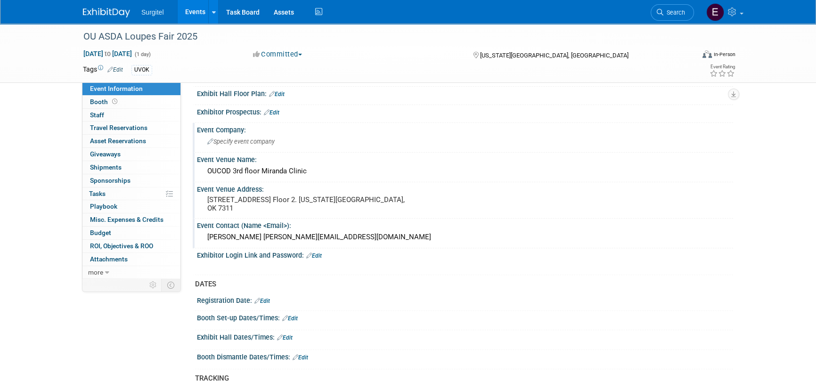
click at [286, 315] on icon at bounding box center [285, 318] width 6 height 6
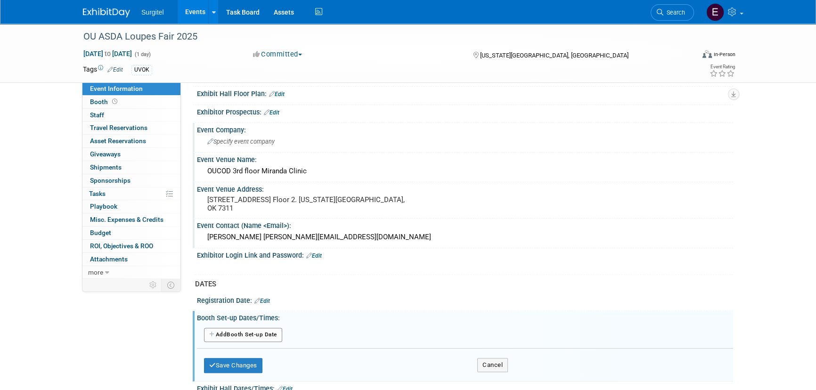
click at [250, 330] on button "Add Another Booth Set-up Date" at bounding box center [243, 335] width 78 height 14
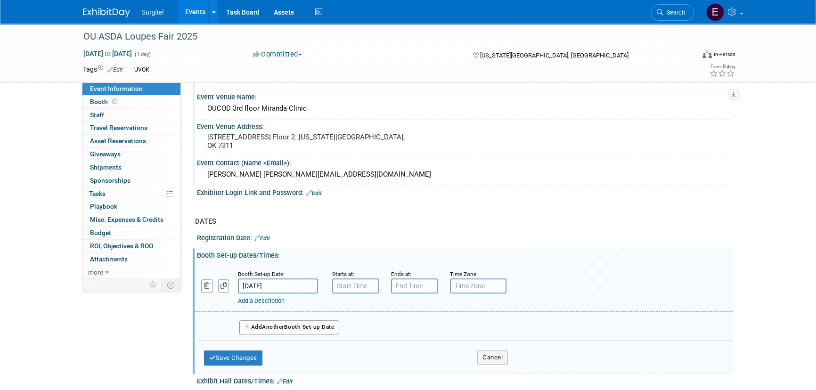
scroll to position [428, 0]
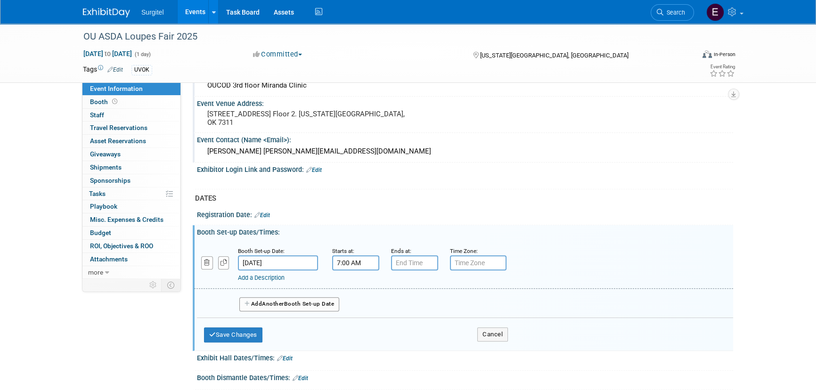
click at [353, 255] on input "7:00 AM" at bounding box center [355, 262] width 47 height 15
click at [355, 300] on span "07" at bounding box center [354, 306] width 18 height 17
drag, startPoint x: 348, startPoint y: 307, endPoint x: 360, endPoint y: 309, distance: 12.8
click at [348, 308] on td "04" at bounding box center [350, 311] width 30 height 25
click at [428, 301] on button "AM" at bounding box center [436, 306] width 17 height 16
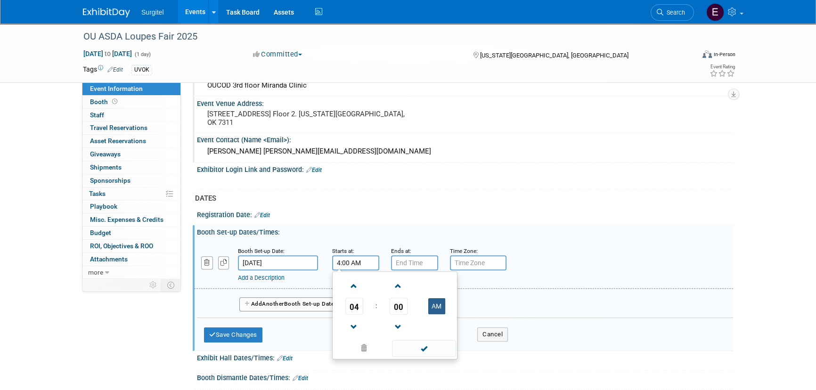
type input "4:00 PM"
click at [425, 340] on span at bounding box center [424, 348] width 64 height 16
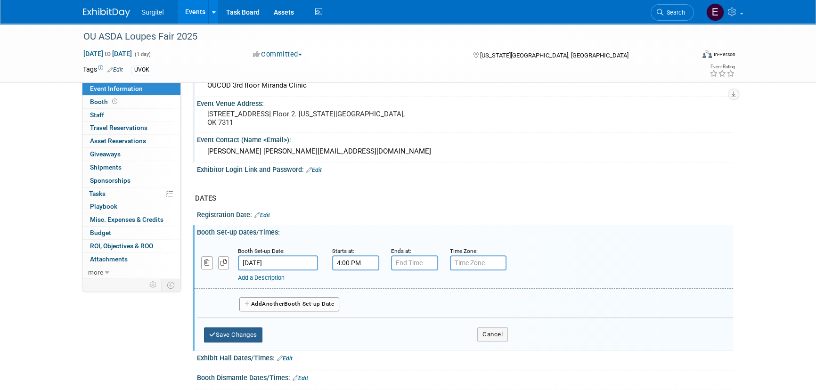
click at [246, 330] on button "Save Changes" at bounding box center [233, 334] width 58 height 15
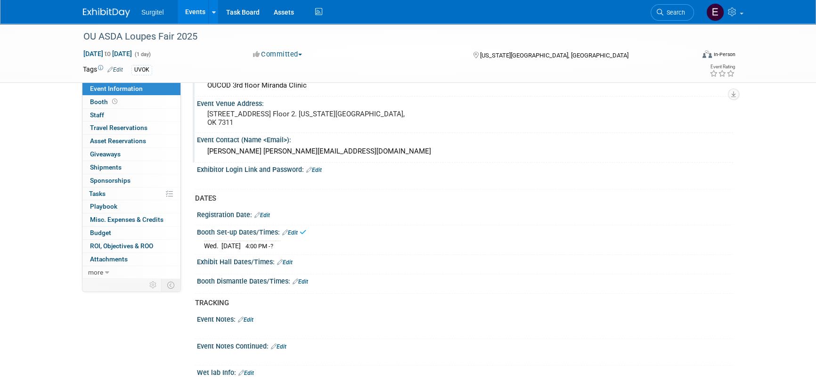
click at [283, 259] on link "Edit" at bounding box center [285, 262] width 16 height 7
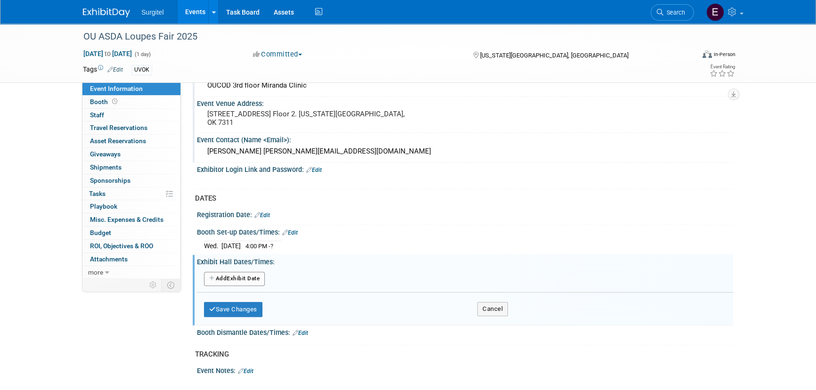
click at [225, 275] on button "Add Another Exhibit Date" at bounding box center [234, 279] width 61 height 14
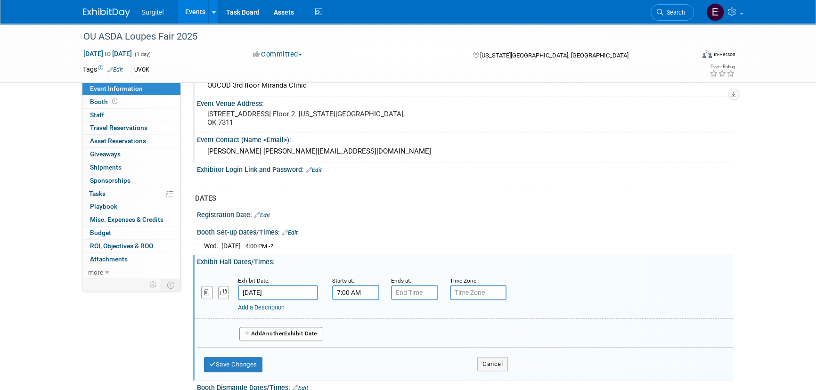
click at [348, 290] on input "7:00 AM" at bounding box center [355, 292] width 47 height 15
click at [353, 330] on span "07" at bounding box center [354, 335] width 18 height 17
click at [357, 333] on td "04" at bounding box center [350, 341] width 30 height 25
click at [399, 332] on span "00" at bounding box center [399, 335] width 18 height 17
drag, startPoint x: 403, startPoint y: 330, endPoint x: 410, endPoint y: 330, distance: 7.1
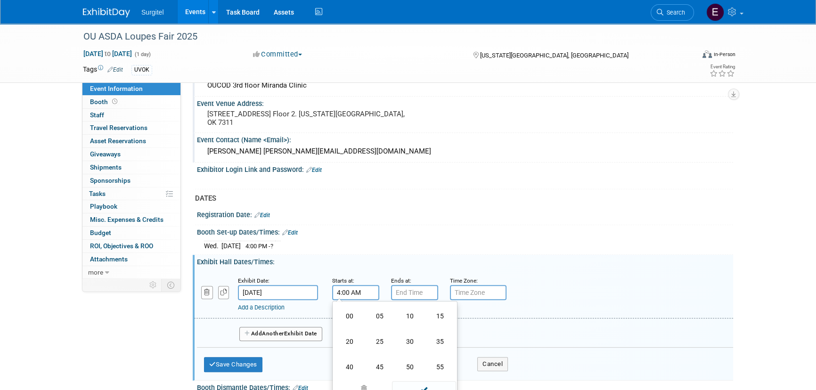
click at [404, 330] on td "30" at bounding box center [410, 341] width 30 height 25
click at [445, 331] on td "AM" at bounding box center [436, 335] width 37 height 17
click at [443, 330] on button "AM" at bounding box center [436, 336] width 17 height 16
type input "4:30 PM"
click at [441, 376] on span at bounding box center [424, 378] width 64 height 16
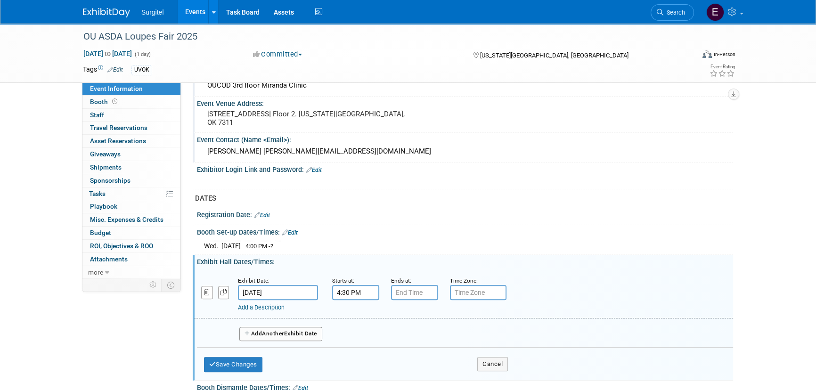
type input "7:00 PM"
click at [409, 293] on input "7:00 PM" at bounding box center [414, 292] width 47 height 15
click at [481, 370] on span at bounding box center [483, 378] width 64 height 16
click at [239, 359] on button "Save Changes" at bounding box center [233, 364] width 58 height 15
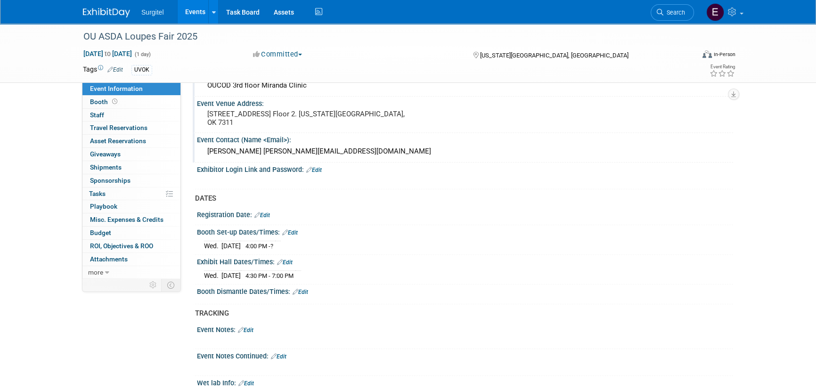
click at [308, 290] on link "Edit" at bounding box center [301, 292] width 16 height 7
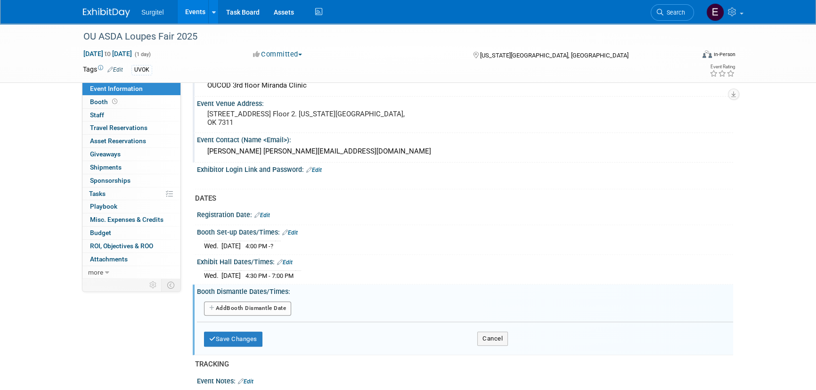
drag, startPoint x: 265, startPoint y: 297, endPoint x: 269, endPoint y: 302, distance: 6.0
click at [265, 300] on div "Add Another Booth Dismantle Date" at bounding box center [465, 309] width 536 height 18
click at [271, 303] on button "Add Another Booth Dismantle Date" at bounding box center [247, 309] width 87 height 14
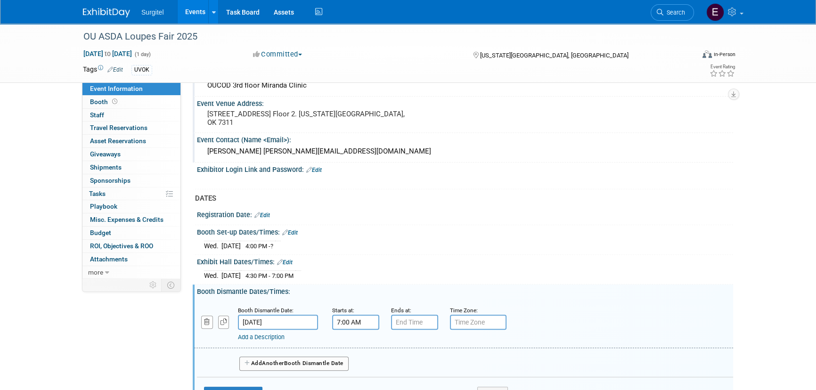
click at [351, 318] on input "7:00 AM" at bounding box center [355, 322] width 47 height 15
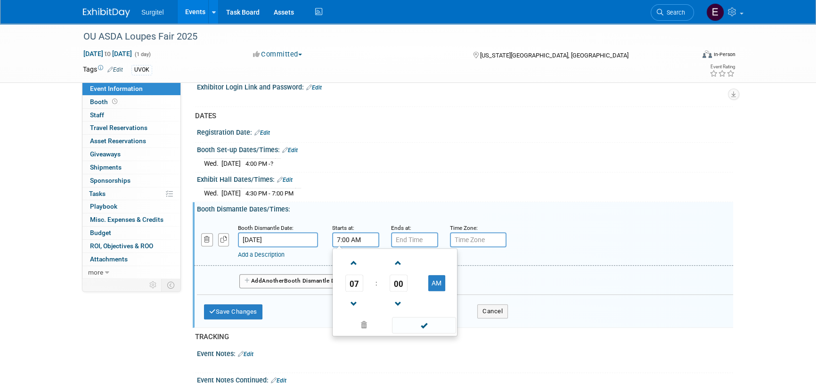
scroll to position [514, 0]
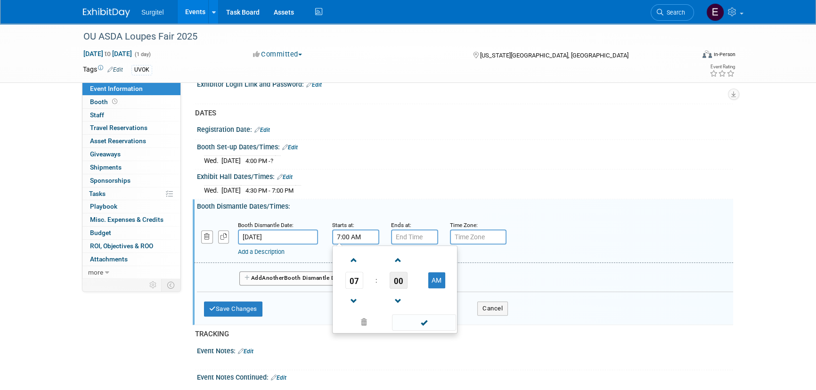
click at [397, 276] on span "00" at bounding box center [399, 280] width 18 height 17
click at [400, 278] on td "30" at bounding box center [410, 285] width 30 height 25
click at [438, 275] on button "AM" at bounding box center [436, 280] width 17 height 16
type input "7:30 PM"
click at [447, 322] on span at bounding box center [424, 322] width 64 height 16
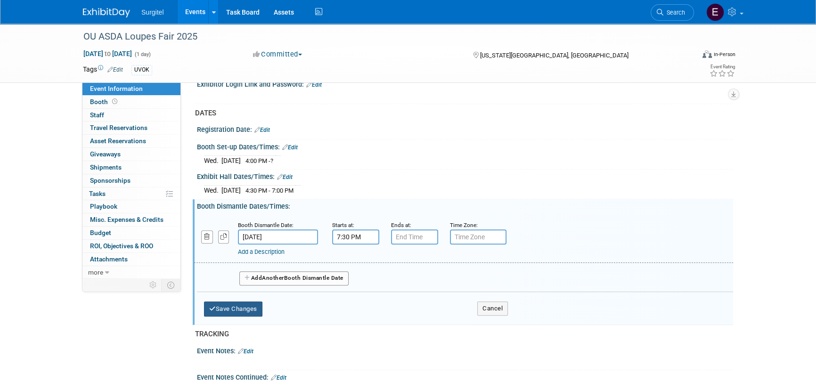
click at [235, 306] on button "Save Changes" at bounding box center [233, 309] width 58 height 15
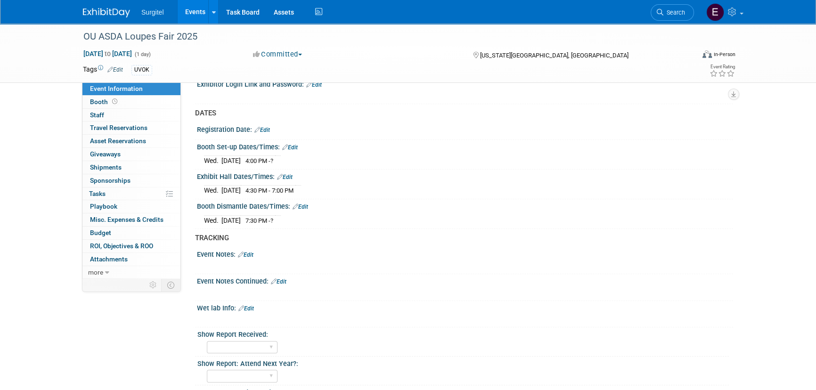
click at [250, 252] on link "Edit" at bounding box center [246, 255] width 16 height 7
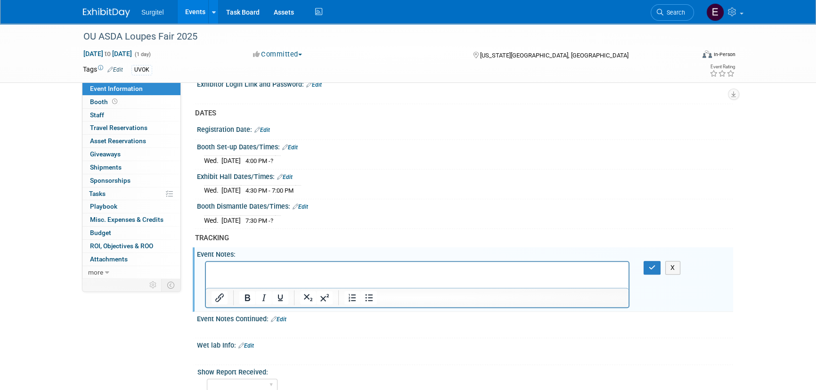
scroll to position [0, 0]
click at [655, 266] on button "button" at bounding box center [652, 268] width 17 height 14
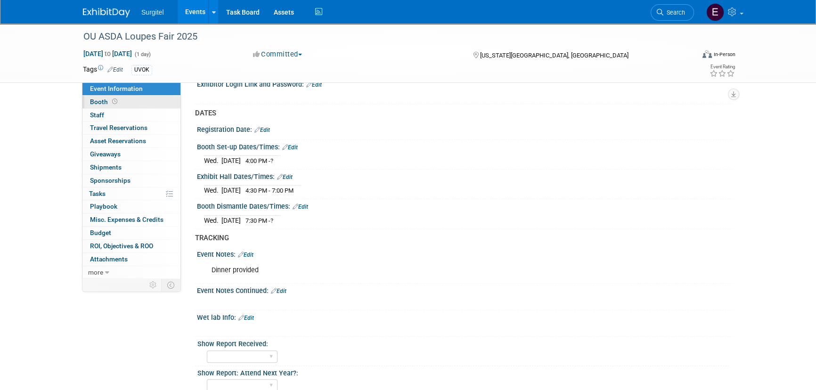
click at [119, 107] on link "Booth" at bounding box center [131, 102] width 98 height 13
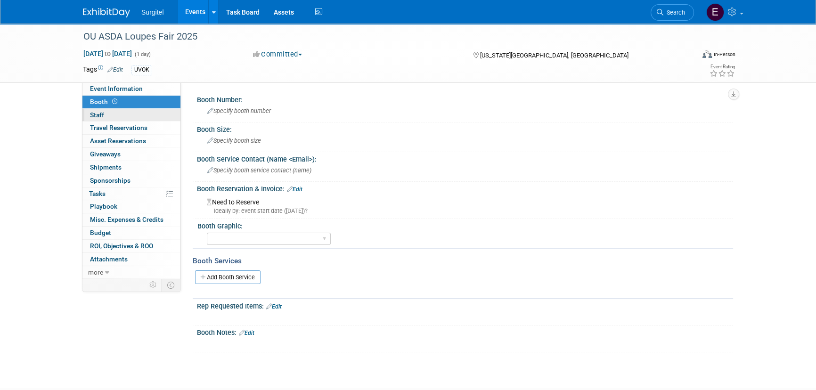
click at [126, 113] on link "0 Staff 0" at bounding box center [131, 115] width 98 height 13
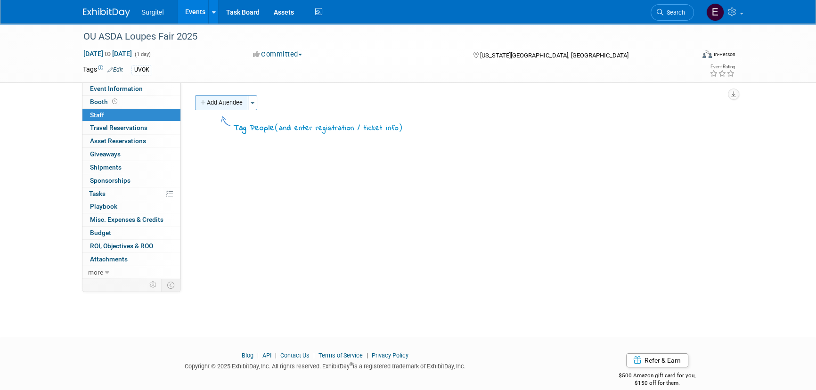
click at [215, 106] on button "Add Attendee" at bounding box center [221, 102] width 53 height 15
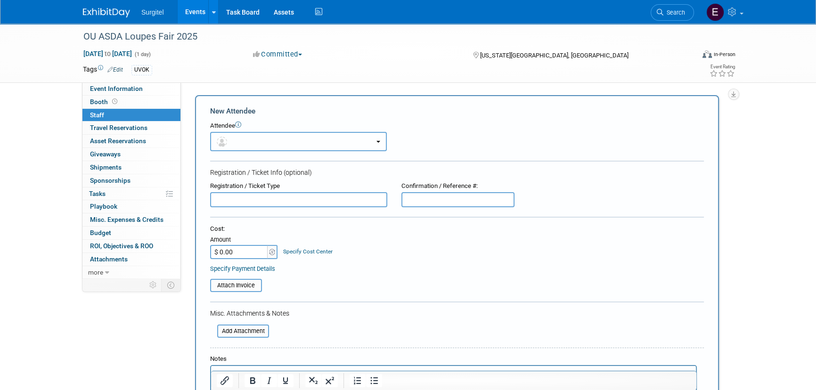
click at [235, 135] on button "button" at bounding box center [298, 141] width 177 height 19
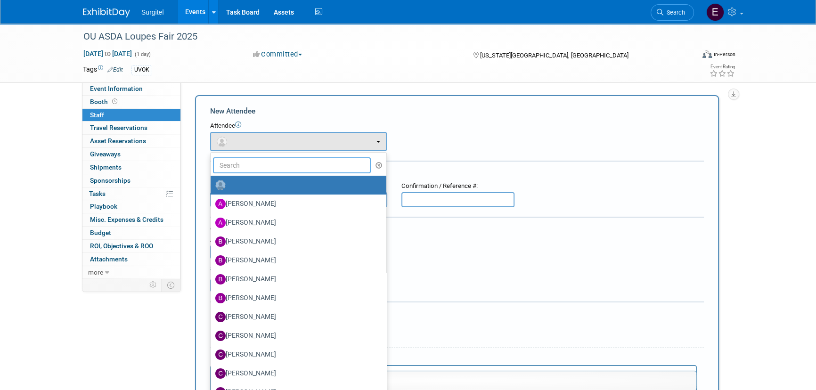
click at [255, 159] on input "text" at bounding box center [292, 165] width 158 height 16
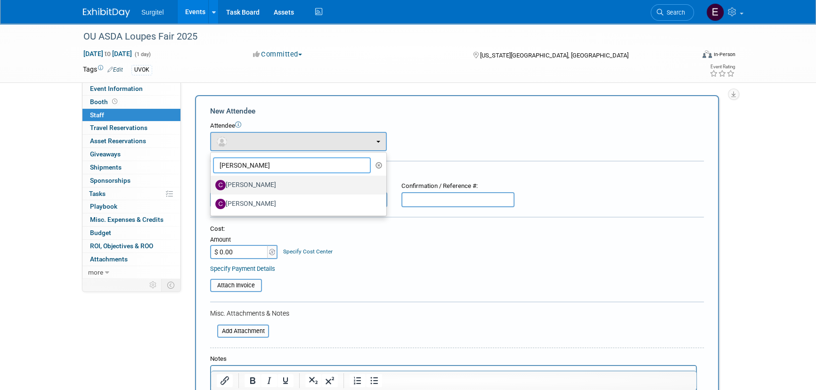
type input "chris"
click at [249, 183] on label "[PERSON_NAME]" at bounding box center [296, 185] width 162 height 15
click at [212, 183] on input "[PERSON_NAME]" at bounding box center [209, 184] width 6 height 6
select select "7ee66c47-eb06-42d9-a122-5028bbebce82"
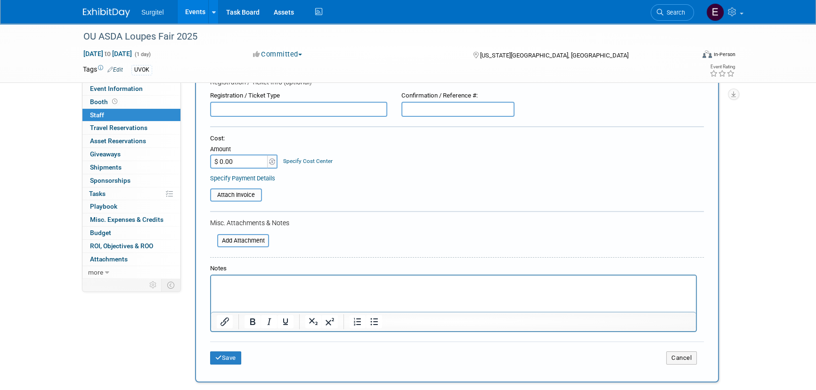
scroll to position [128, 0]
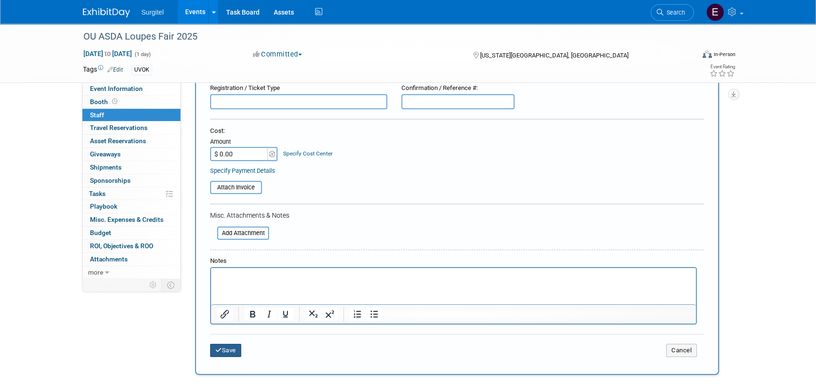
click at [227, 344] on button "Save" at bounding box center [225, 350] width 31 height 13
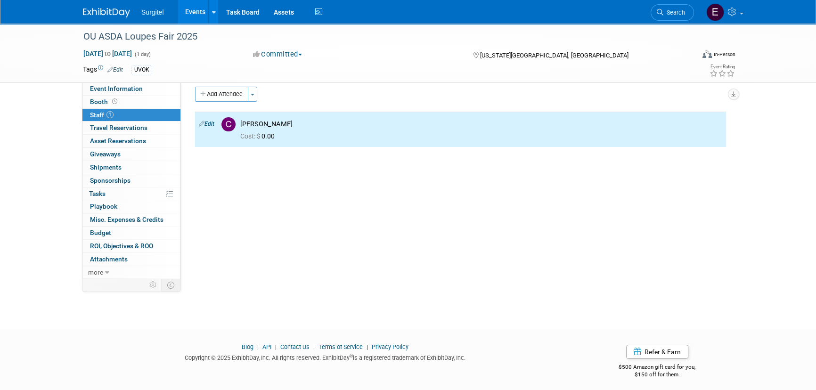
scroll to position [0, 0]
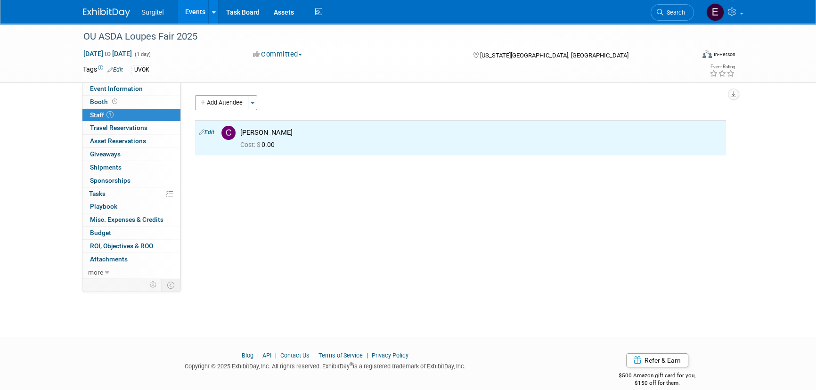
click at [192, 13] on link "Events" at bounding box center [195, 12] width 34 height 24
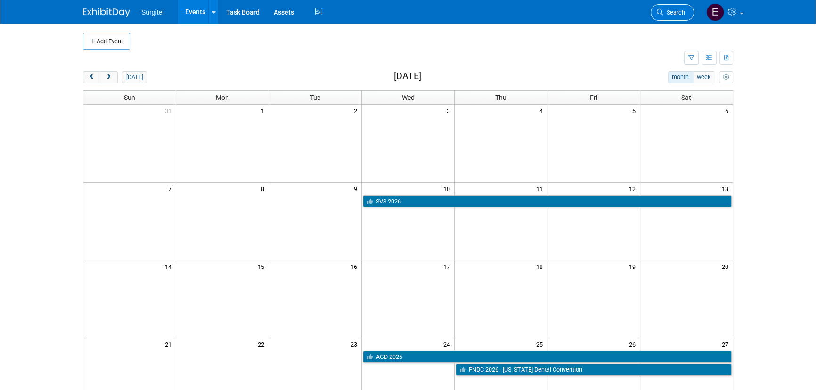
click at [668, 14] on span "Search" at bounding box center [674, 12] width 22 height 7
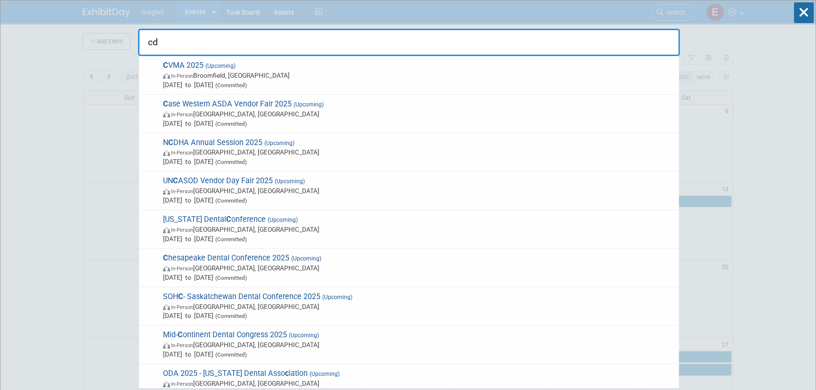
type input "cda"
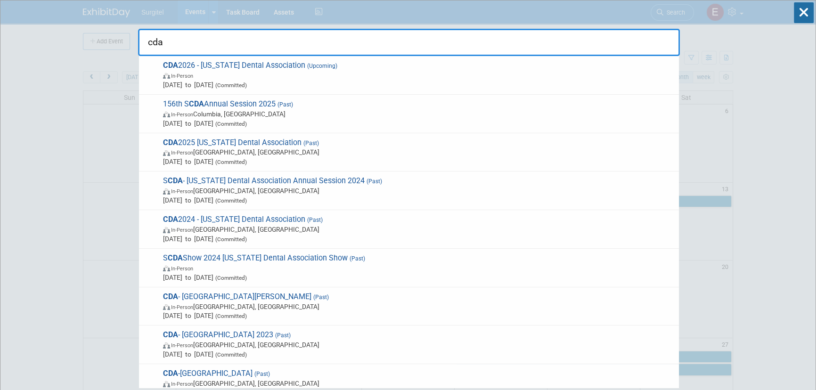
click at [248, 86] on span "May 14, 2026 to May 16, 2026 (Committed)" at bounding box center [418, 84] width 511 height 9
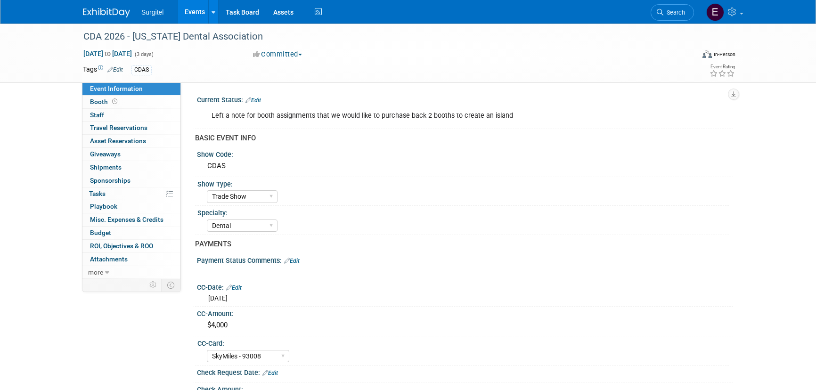
select select "Trade Show"
select select "Dental"
select select "SkyMiles - 93008"
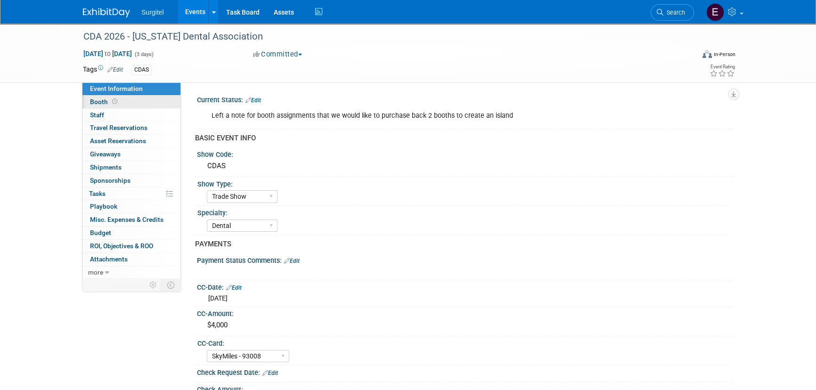
click at [122, 106] on link "Booth" at bounding box center [131, 102] width 98 height 13
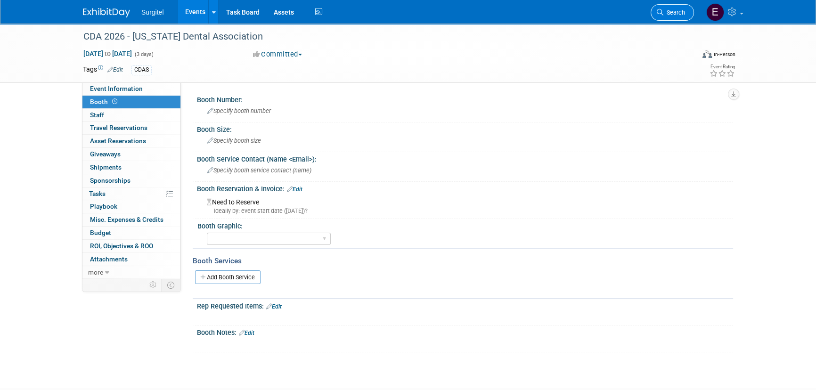
click at [678, 6] on link "Search" at bounding box center [672, 12] width 43 height 16
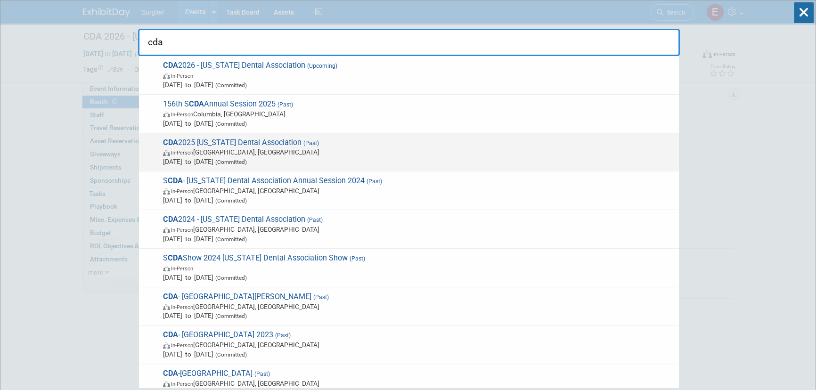
type input "cda"
click at [332, 159] on span "May 15, 2025 to May 17, 2025 (Committed)" at bounding box center [418, 161] width 511 height 9
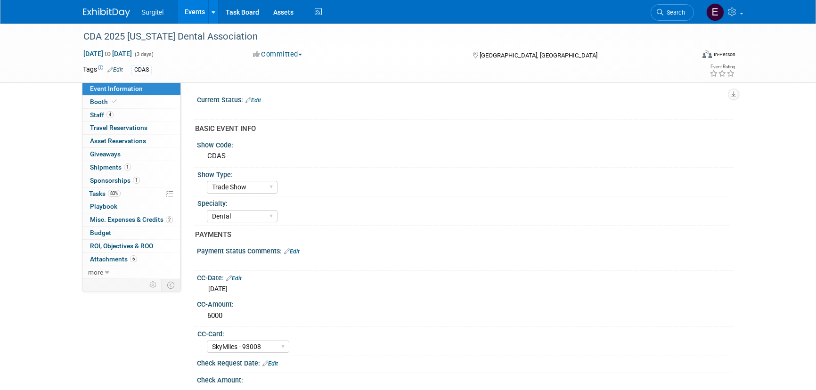
select select "Trade Show"
select select "Dental"
select select "SkyMiles - 93008"
select select "No"
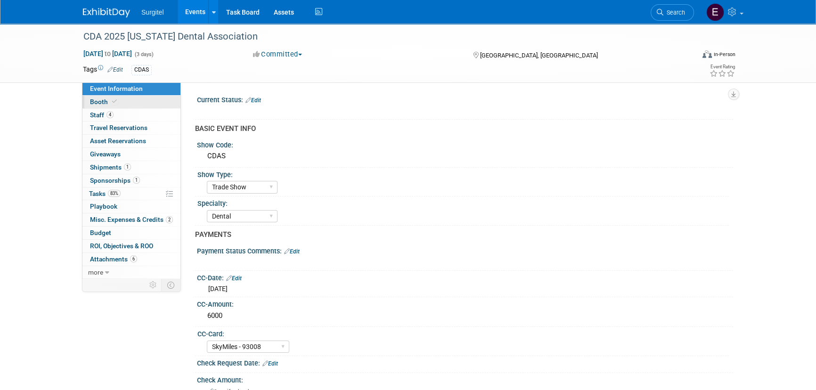
click at [138, 99] on link "Booth" at bounding box center [131, 102] width 98 height 13
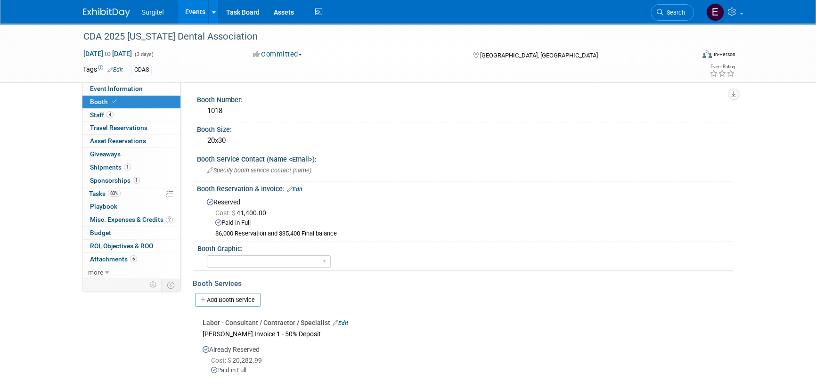
click at [140, 76] on div "Tags Edit CDAS" at bounding box center [353, 70] width 541 height 14
click at [143, 90] on link "Event Information" at bounding box center [131, 88] width 98 height 13
select select "Trade Show"
select select "Dental"
select select "SkyMiles - 93008"
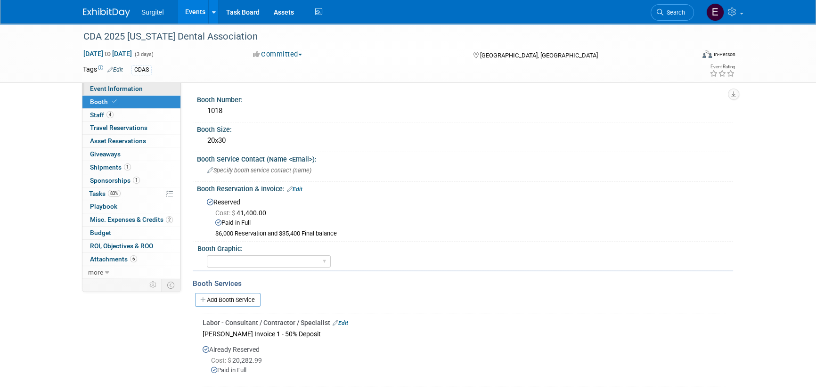
select select "No"
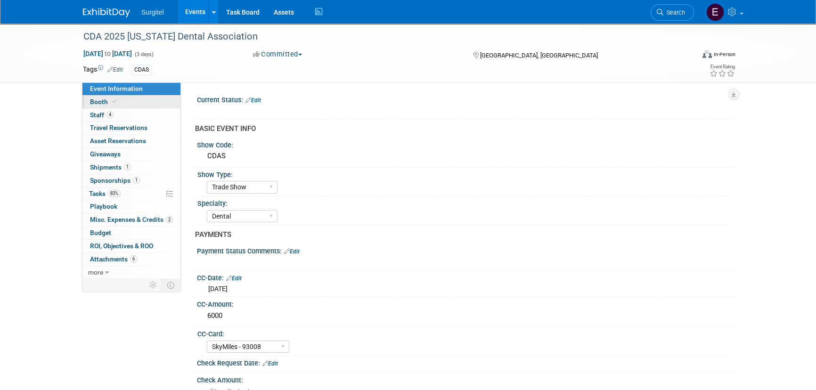
click at [125, 103] on link "Booth" at bounding box center [131, 102] width 98 height 13
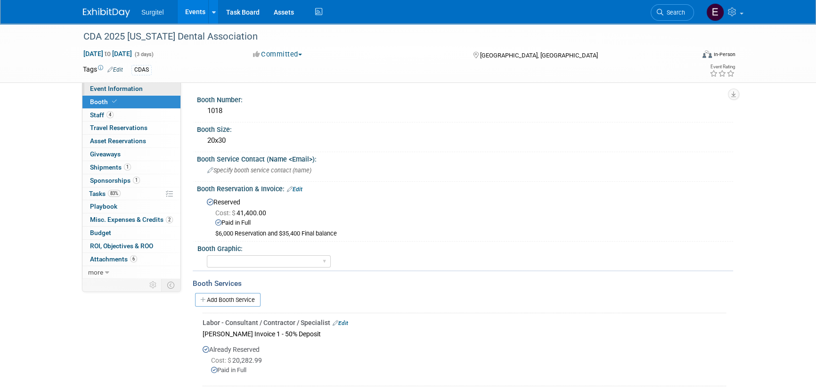
click at [132, 88] on span "Event Information" at bounding box center [116, 89] width 53 height 8
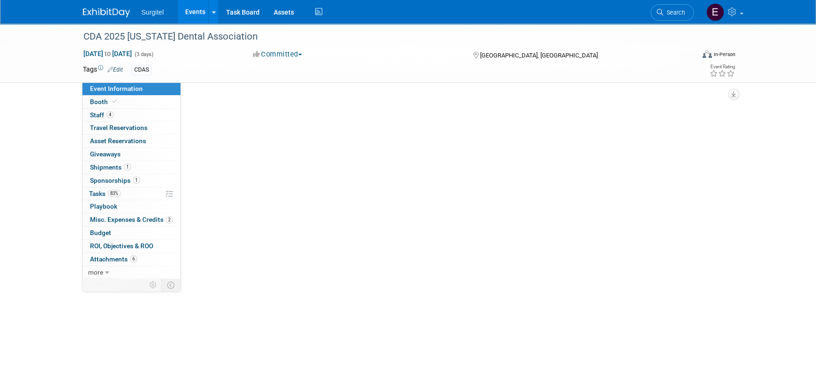
select select "Trade Show"
select select "Dental"
select select "SkyMiles - 93008"
select select "No"
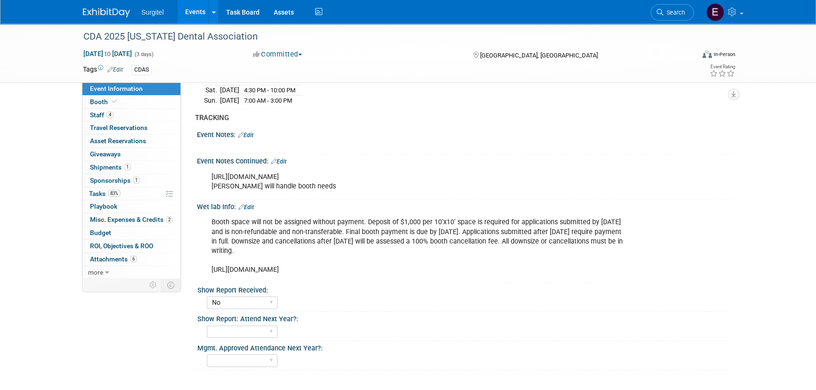
scroll to position [780, 0]
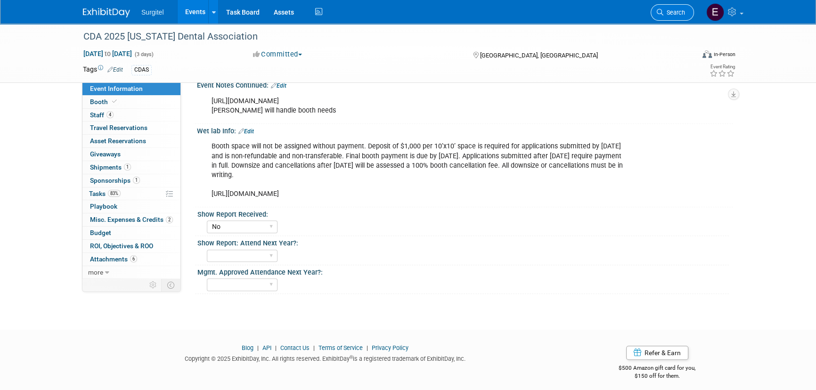
click at [670, 7] on link "Search" at bounding box center [672, 12] width 43 height 16
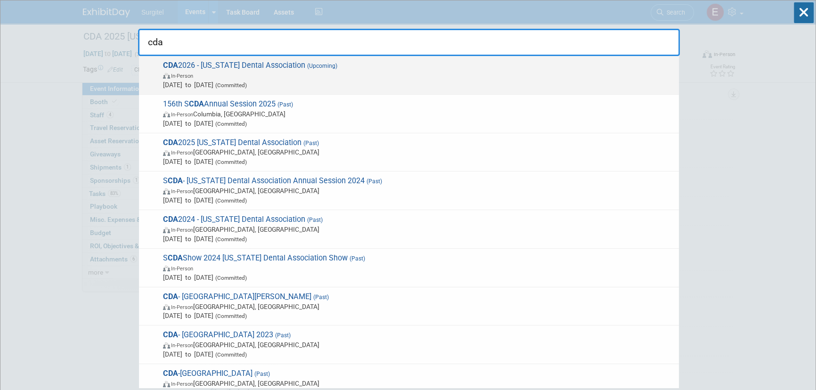
type input "cda"
click at [331, 75] on span "In-Person" at bounding box center [418, 75] width 511 height 9
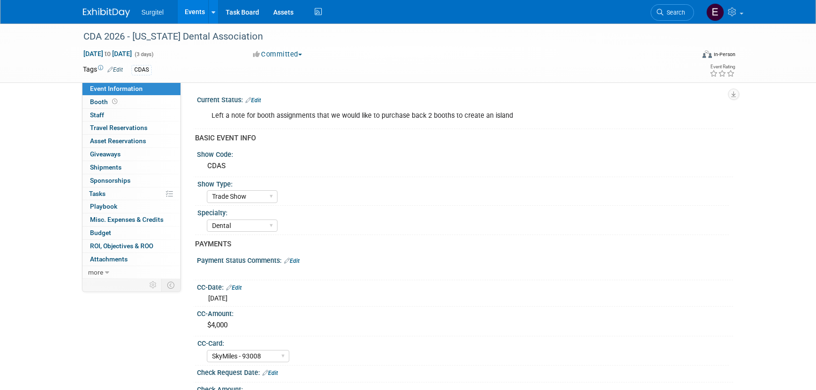
select select "Trade Show"
select select "Dental"
select select "SkyMiles - 93008"
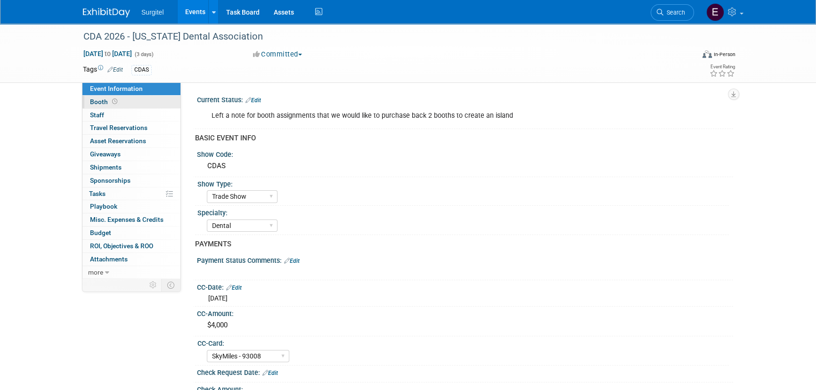
click at [127, 97] on link "Booth" at bounding box center [131, 102] width 98 height 13
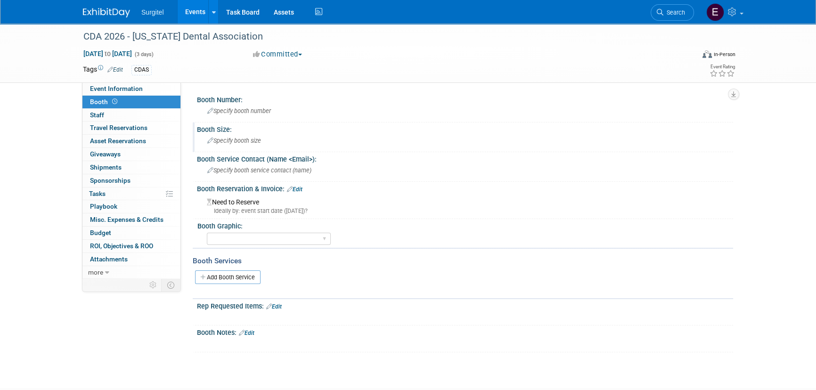
click at [226, 140] on span "Specify booth size" at bounding box center [234, 140] width 54 height 7
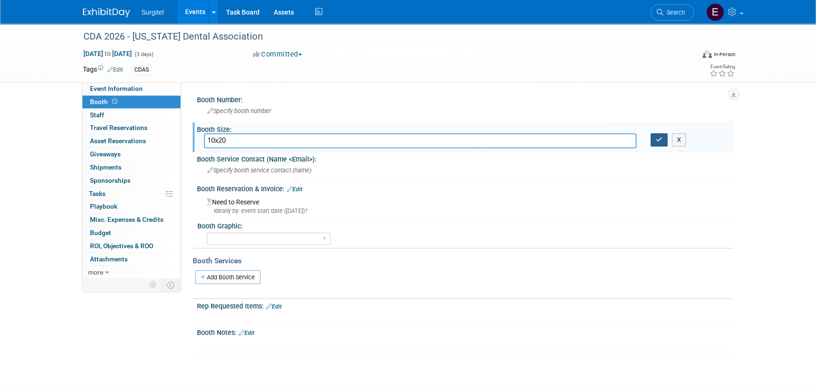
type input "10x20"
click at [663, 144] on button "button" at bounding box center [659, 139] width 17 height 13
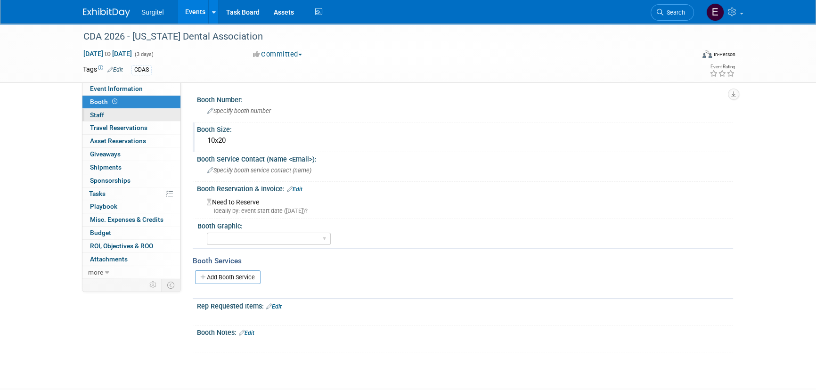
click at [129, 111] on link "0 Staff 0" at bounding box center [131, 115] width 98 height 13
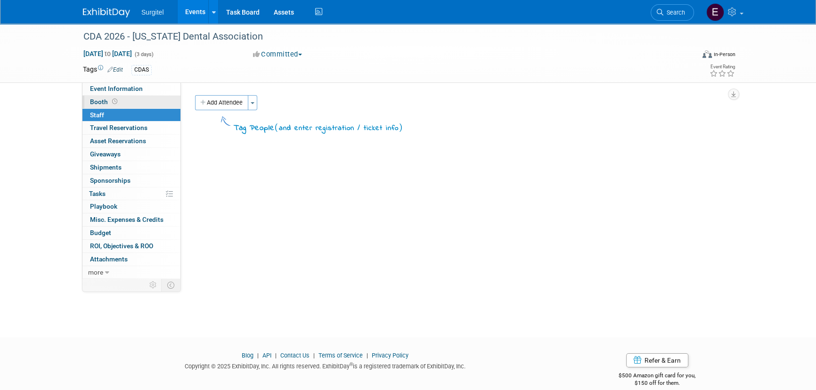
click at [119, 100] on link "Booth" at bounding box center [131, 102] width 98 height 13
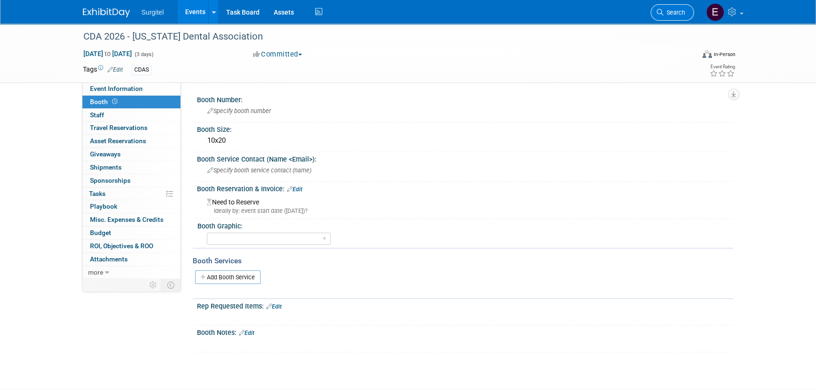
click at [688, 6] on link "Search" at bounding box center [672, 12] width 43 height 16
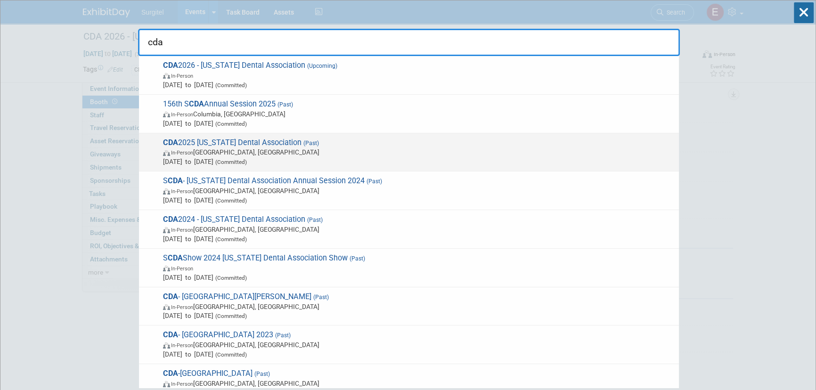
type input "cda"
click at [247, 162] on span "(Committed)" at bounding box center [229, 162] width 33 height 7
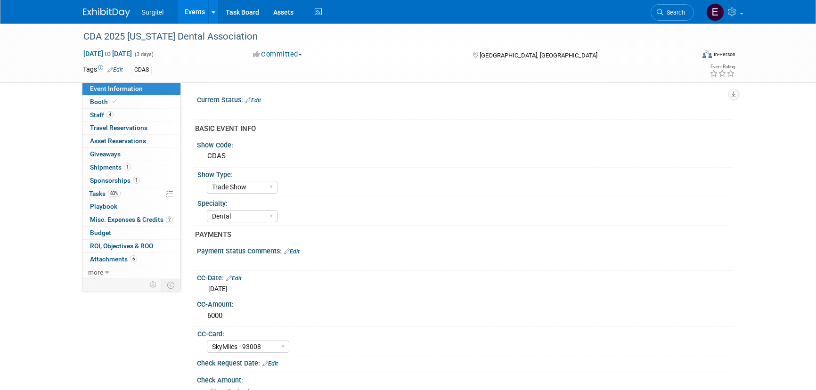
select select "Trade Show"
select select "Dental"
select select "SkyMiles - 93008"
select select "No"
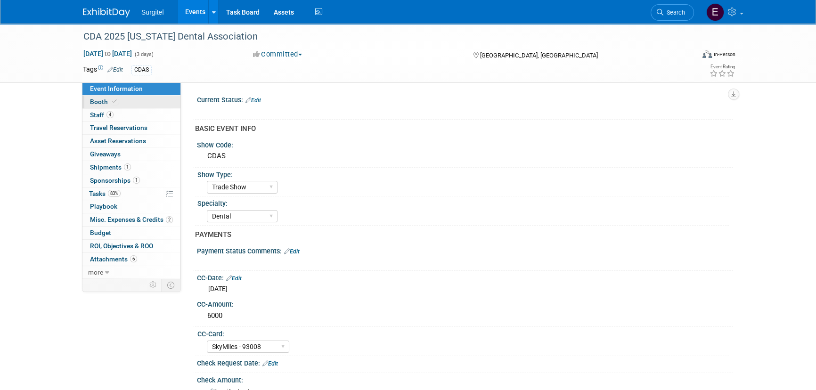
click at [134, 103] on link "Booth" at bounding box center [131, 102] width 98 height 13
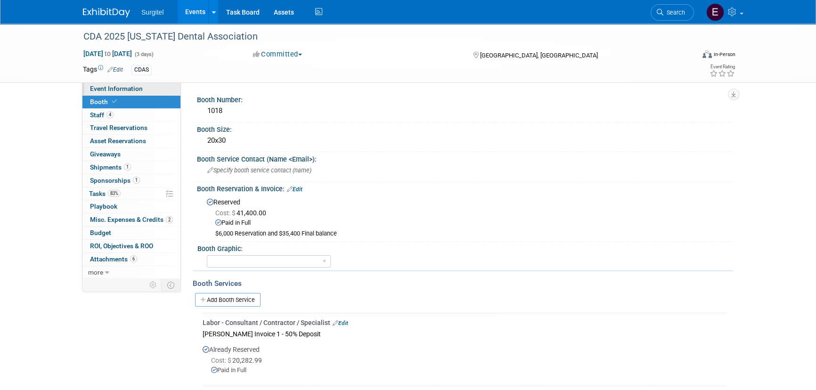
click at [132, 86] on span "Event Information" at bounding box center [116, 89] width 53 height 8
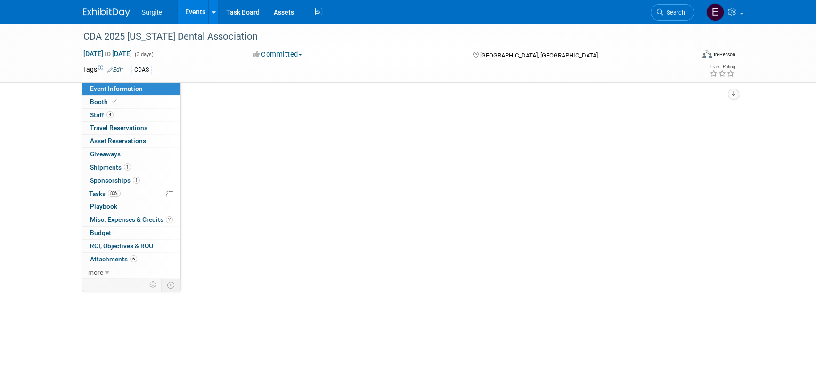
select select "Trade Show"
select select "Dental"
select select "SkyMiles - 93008"
select select "No"
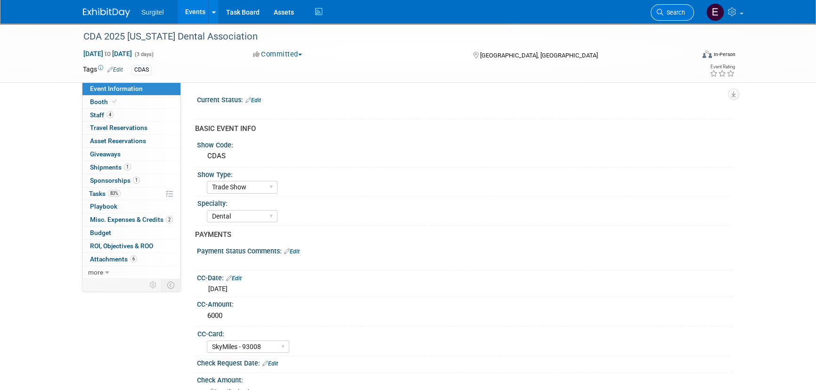
click at [675, 5] on link "Search" at bounding box center [672, 12] width 43 height 16
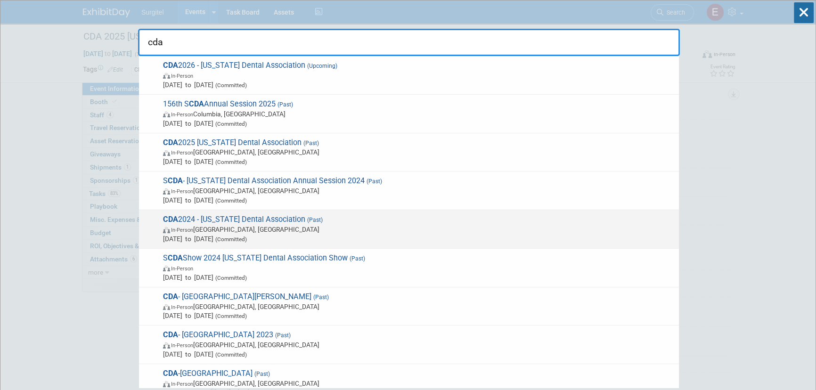
type input "cda"
click at [255, 222] on span "CDA 2024 - [US_STATE] Dental Association (Past) In-Person [GEOGRAPHIC_DATA], [G…" at bounding box center [417, 229] width 514 height 29
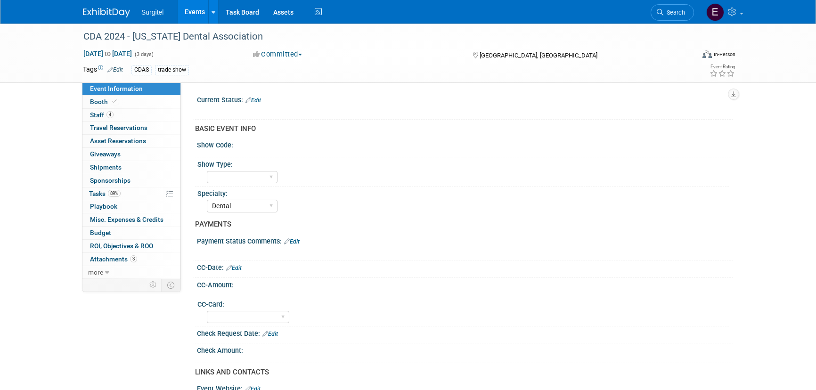
select select "Dental"
select select "Yes"
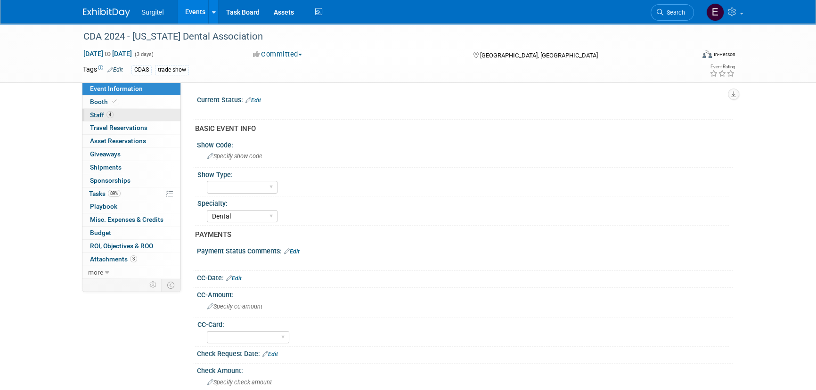
click at [131, 110] on link "4 Staff 4" at bounding box center [131, 115] width 98 height 13
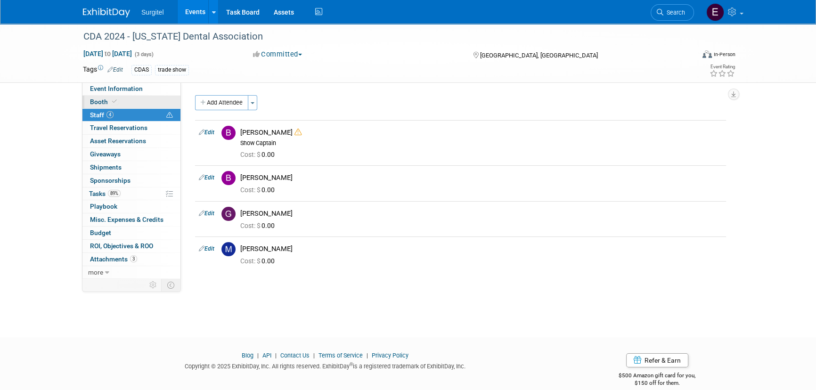
click at [128, 97] on link "Booth" at bounding box center [131, 102] width 98 height 13
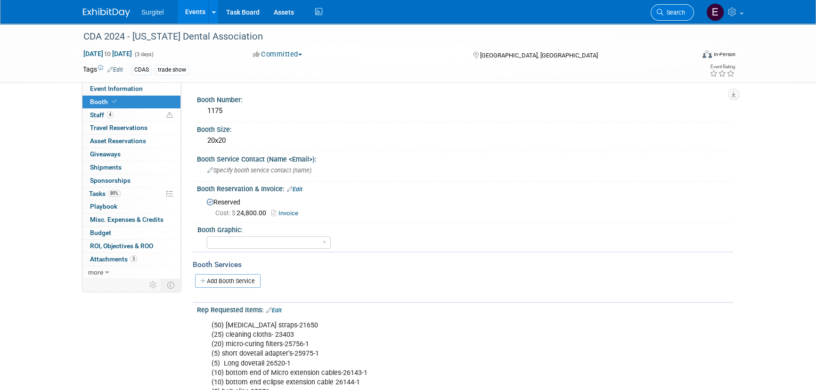
click at [670, 5] on link "Search" at bounding box center [672, 12] width 43 height 16
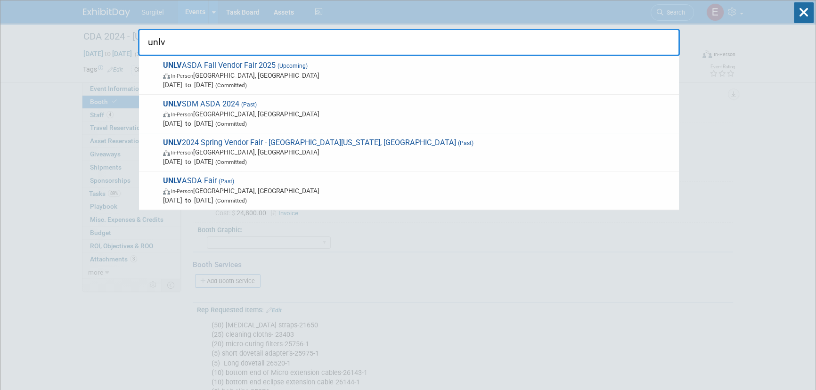
type input "unlv"
click at [204, 77] on span "In-Person Las Vegas, NV" at bounding box center [418, 75] width 511 height 9
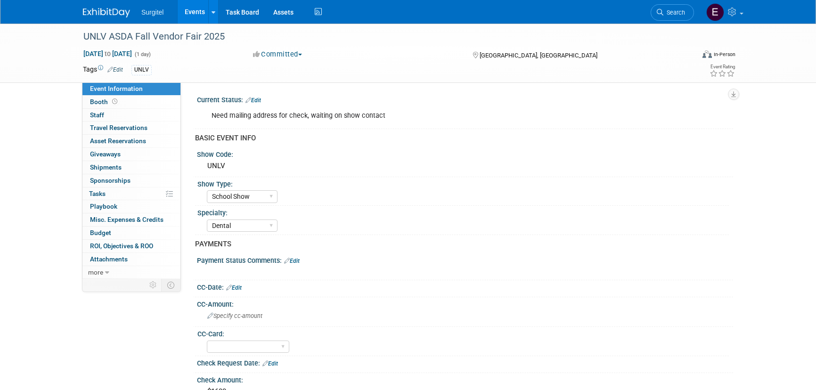
select select "School Show"
select select "Dental"
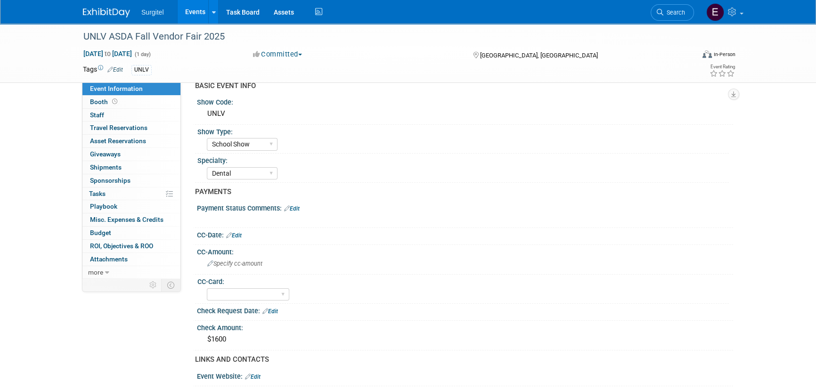
scroll to position [128, 0]
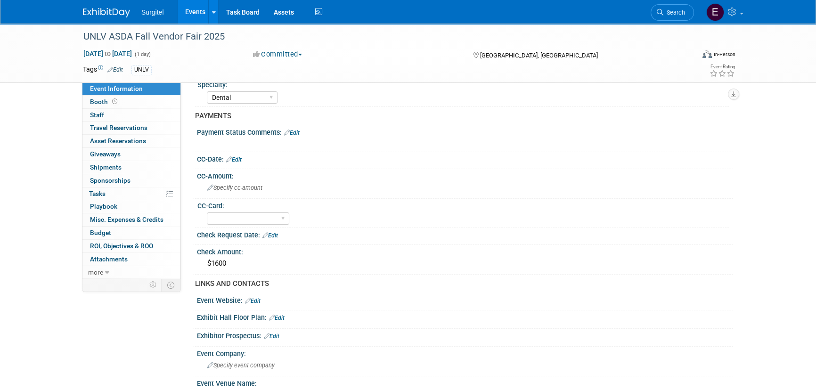
click at [275, 232] on link "Edit" at bounding box center [270, 235] width 16 height 7
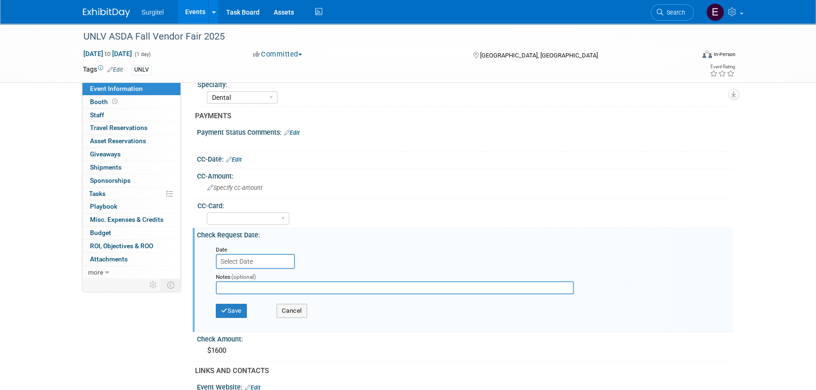
click at [225, 261] on input "text" at bounding box center [255, 261] width 79 height 15
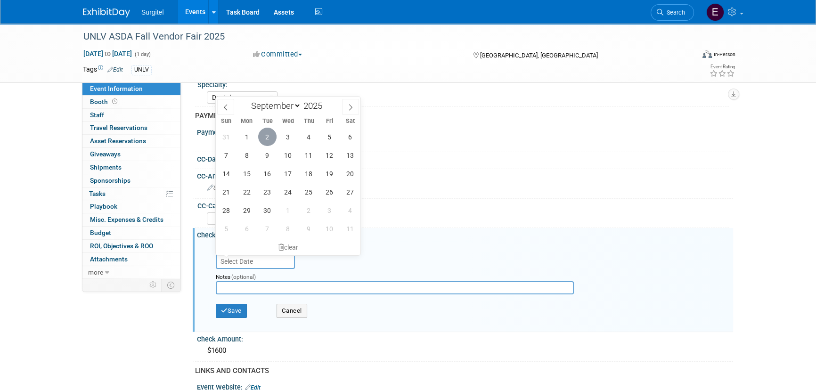
click at [266, 139] on span "2" at bounding box center [267, 137] width 18 height 18
type input "Sep 2, 2025"
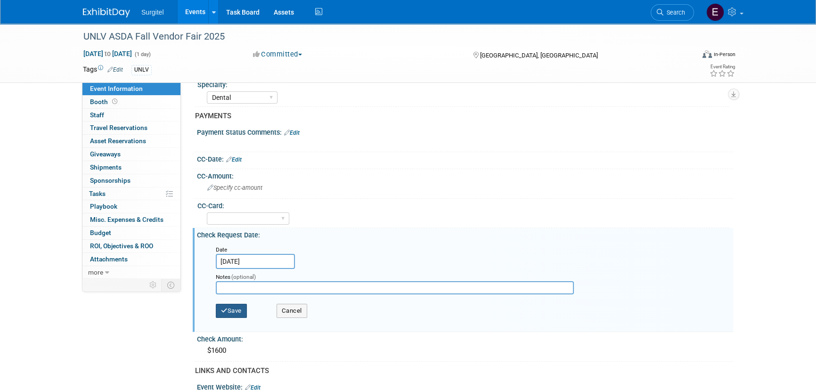
click at [242, 310] on button "Save" at bounding box center [231, 311] width 31 height 14
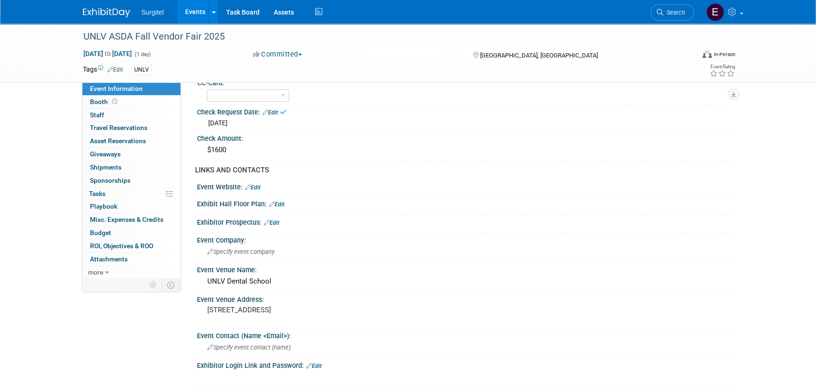
scroll to position [257, 0]
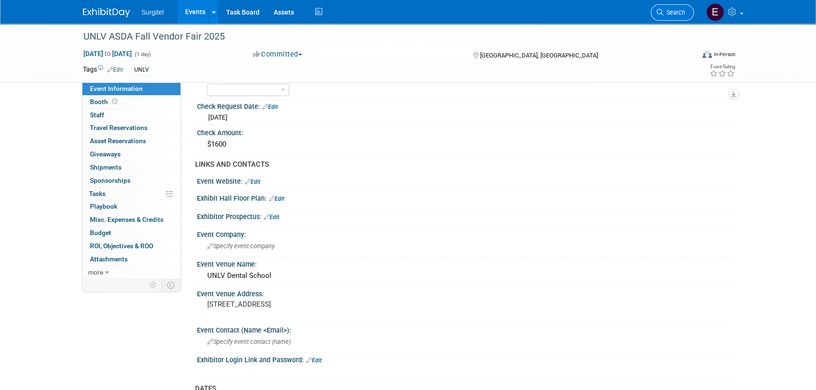
click at [671, 16] on link "Search" at bounding box center [672, 12] width 43 height 16
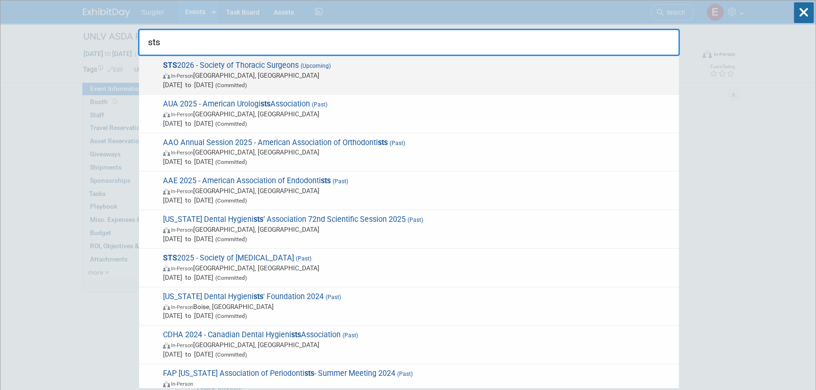
type input "sts"
click at [251, 72] on span "In-Person New Orleans, LA" at bounding box center [418, 75] width 511 height 9
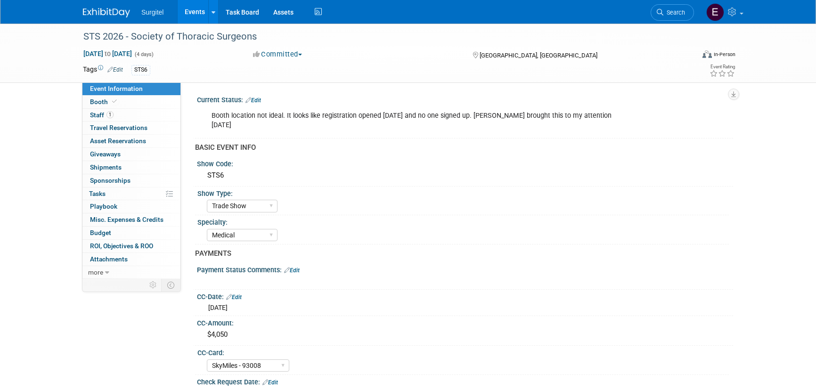
select select "Trade Show"
select select "Medical"
select select "SkyMiles - 93008"
select select "No"
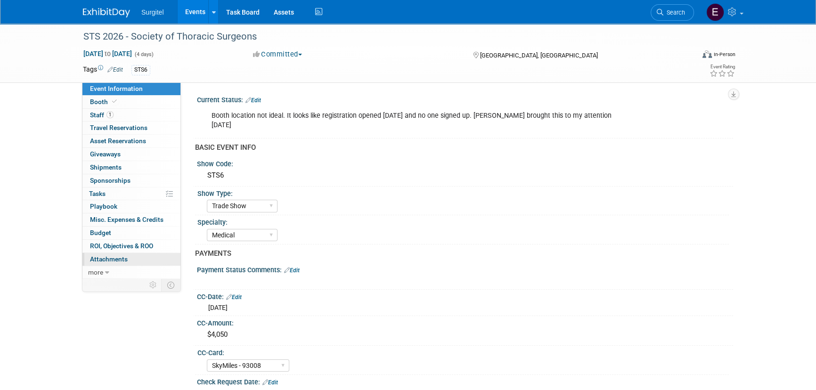
click at [103, 260] on span "Attachments 0" at bounding box center [109, 259] width 38 height 8
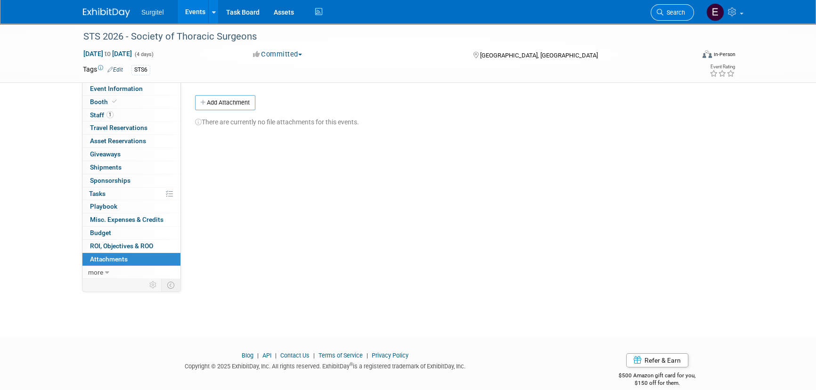
click at [664, 16] on link "Search" at bounding box center [672, 12] width 43 height 16
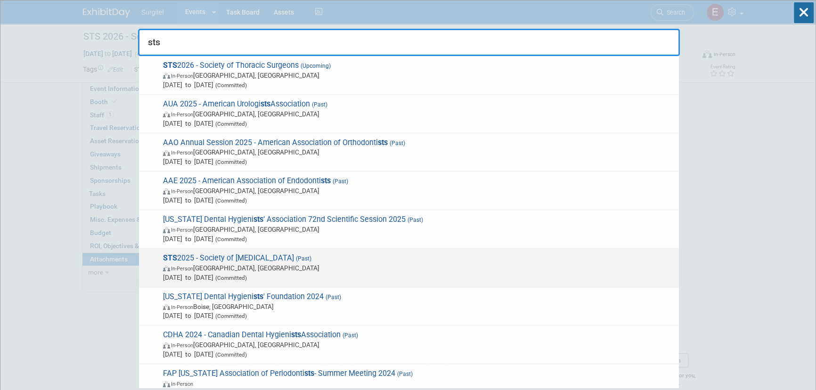
type input "sts"
click at [395, 275] on span "Jan 24, 2025 to Jan 26, 2025 (Committed)" at bounding box center [418, 277] width 511 height 9
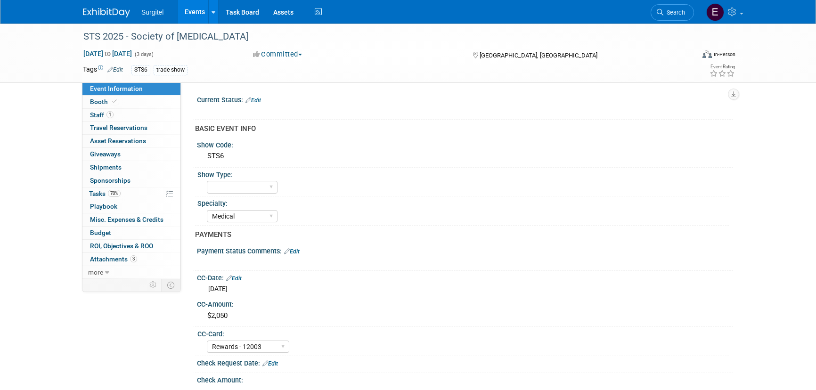
select select "Medical"
select select "Rewards - 12003"
select select "Yes"
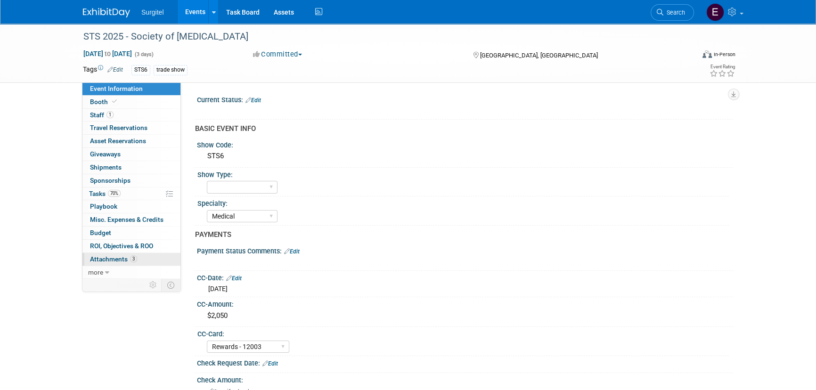
click at [121, 261] on span "Attachments 3" at bounding box center [113, 259] width 47 height 8
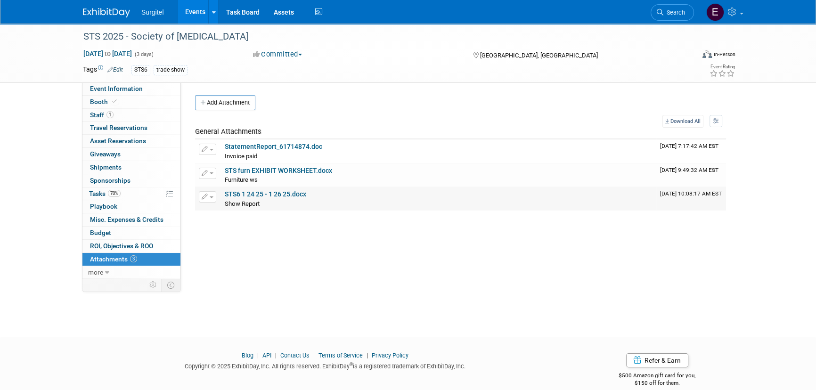
click at [211, 197] on span "button" at bounding box center [212, 197] width 4 height 2
click at [242, 213] on link "Download" at bounding box center [240, 211] width 83 height 13
click at [665, 14] on span "Search" at bounding box center [674, 12] width 22 height 7
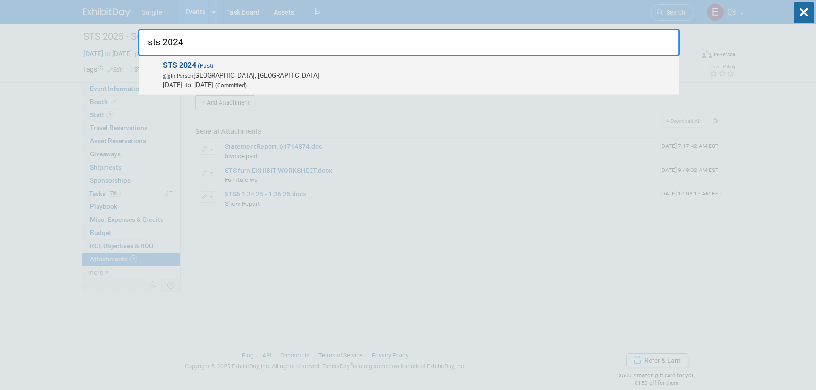
type input "sts 2024"
click at [270, 71] on span "In-Person San Antonio, TX" at bounding box center [418, 75] width 511 height 9
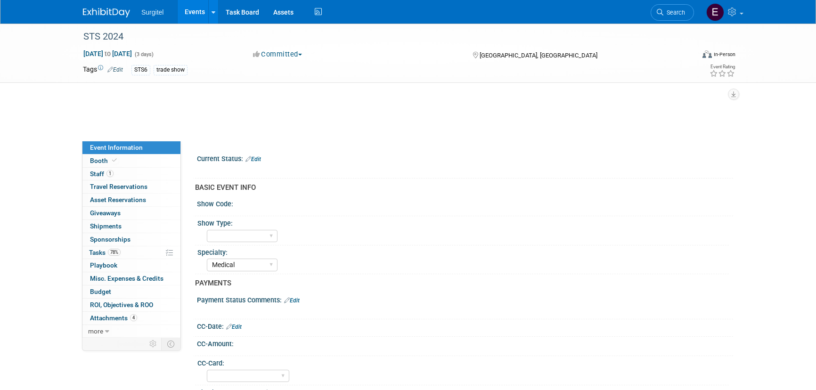
select select "Medical"
select select "Yes"
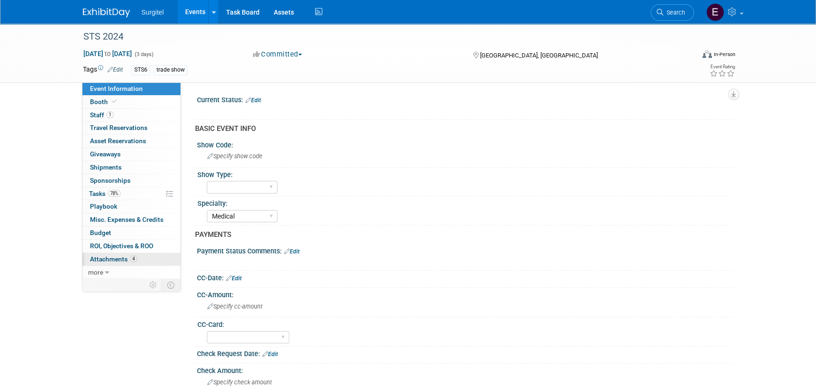
click at [123, 259] on span "Attachments 4" at bounding box center [113, 259] width 47 height 8
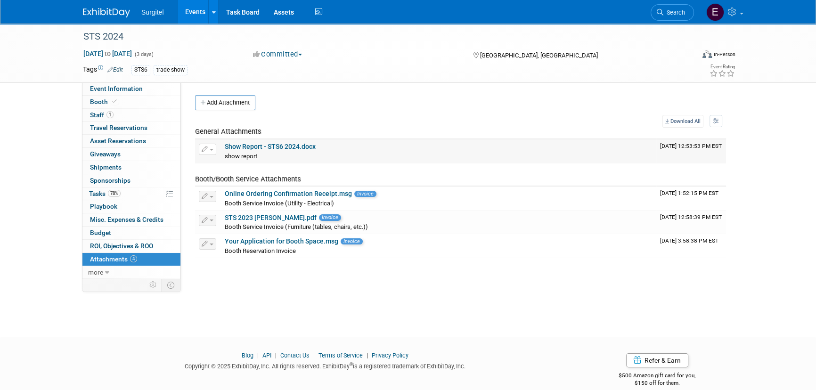
click at [268, 147] on link "Show Report - STS6 2024.docx" at bounding box center [270, 147] width 91 height 8
click at [109, 113] on span "1" at bounding box center [109, 114] width 7 height 7
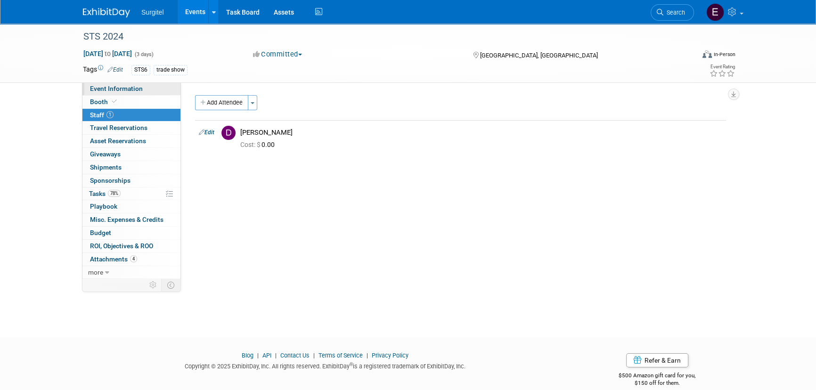
drag, startPoint x: 139, startPoint y: 80, endPoint x: 139, endPoint y: 87, distance: 6.6
click at [138, 80] on div "STS 2024 Jan 27, 2024 to Jan 29, 2024 (3 days) Jan 27, 2024 to Jan 29, 2024 Com…" at bounding box center [408, 53] width 664 height 59
click at [139, 87] on span "Event Information" at bounding box center [116, 89] width 53 height 8
select select "Medical"
select select "Yes"
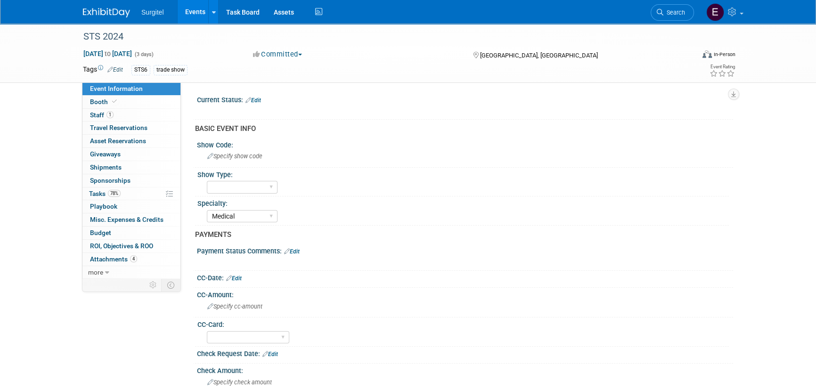
click at [185, 12] on link "Events" at bounding box center [195, 12] width 34 height 24
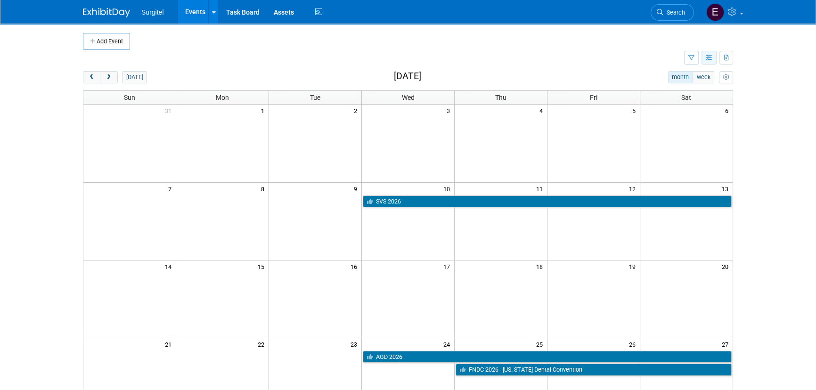
click at [708, 57] on icon "button" at bounding box center [709, 58] width 7 height 6
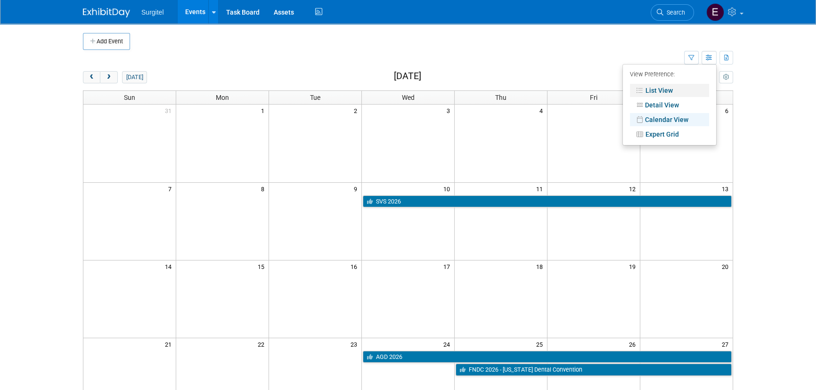
click at [652, 90] on link "List View" at bounding box center [669, 90] width 79 height 13
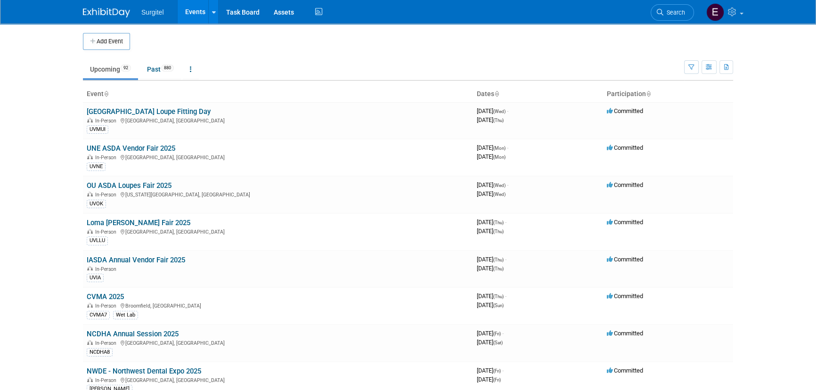
click at [716, 65] on div "Show: All Events Just My Events Only show events that either I created, or I am…" at bounding box center [708, 65] width 49 height 31
click at [678, 10] on span "Search" at bounding box center [674, 12] width 22 height 7
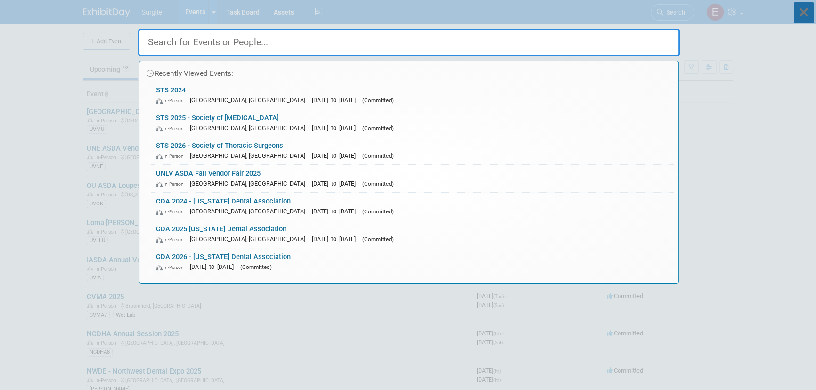
click at [809, 8] on icon at bounding box center [804, 12] width 20 height 21
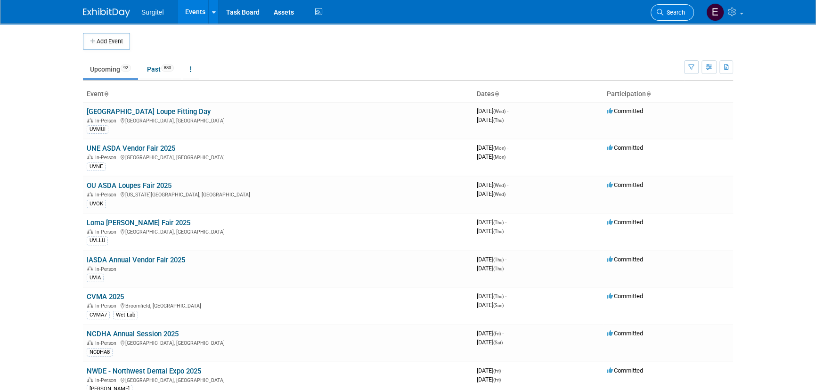
click at [653, 14] on link "Search" at bounding box center [672, 12] width 43 height 16
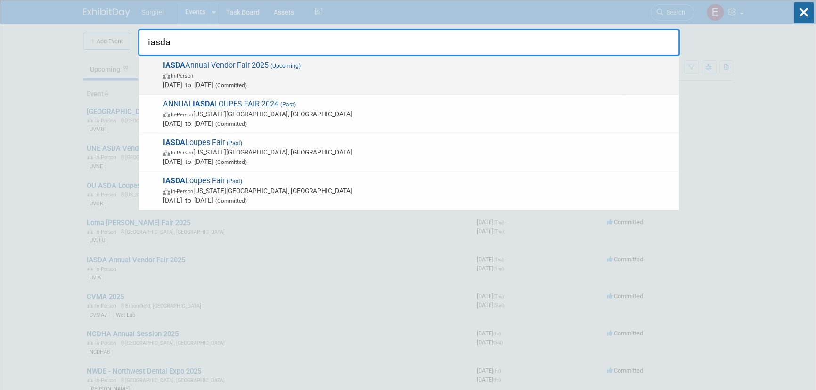
type input "iasda"
click at [292, 65] on span "(Upcoming)" at bounding box center [285, 66] width 32 height 7
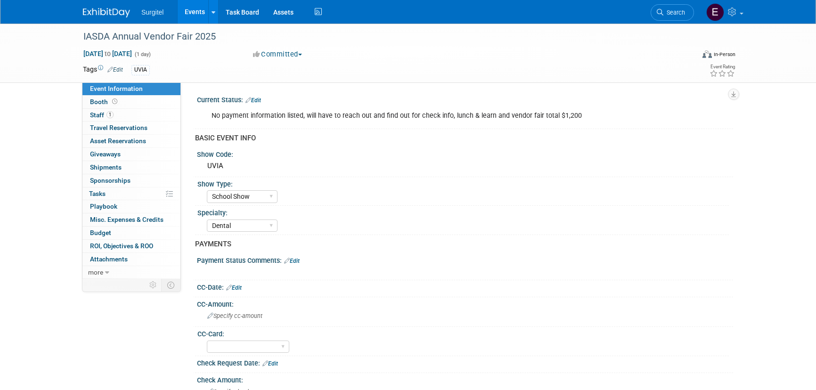
select select "School Show"
select select "Dental"
